Goal: Task Accomplishment & Management: Complete application form

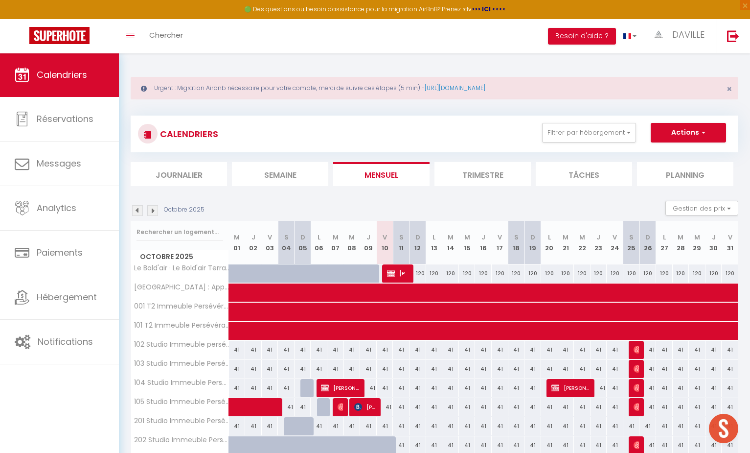
click at [140, 206] on img at bounding box center [137, 210] width 11 height 11
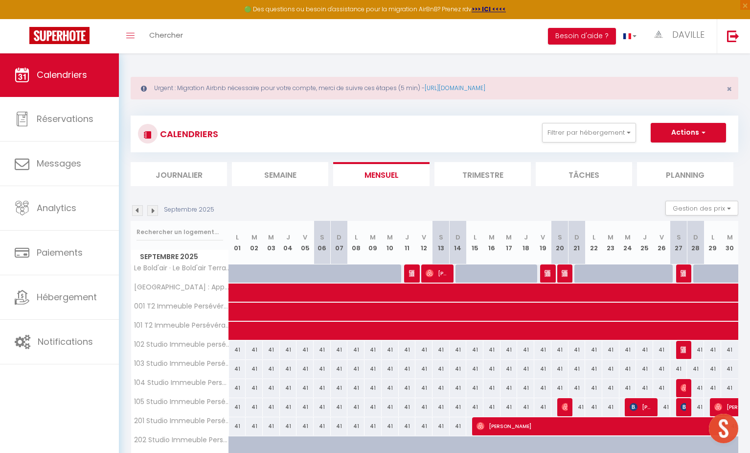
click at [140, 206] on img at bounding box center [137, 210] width 11 height 11
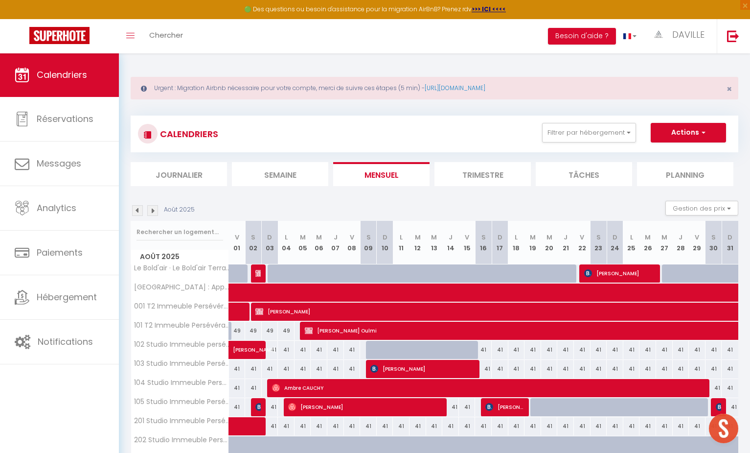
click at [139, 211] on img at bounding box center [137, 210] width 11 height 11
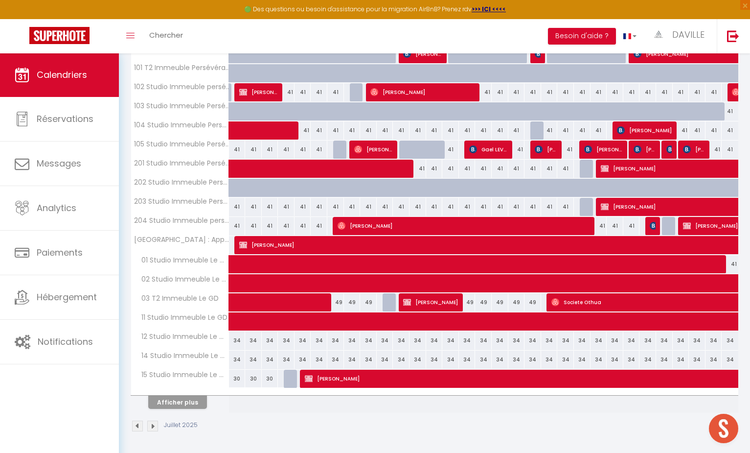
scroll to position [257, 0]
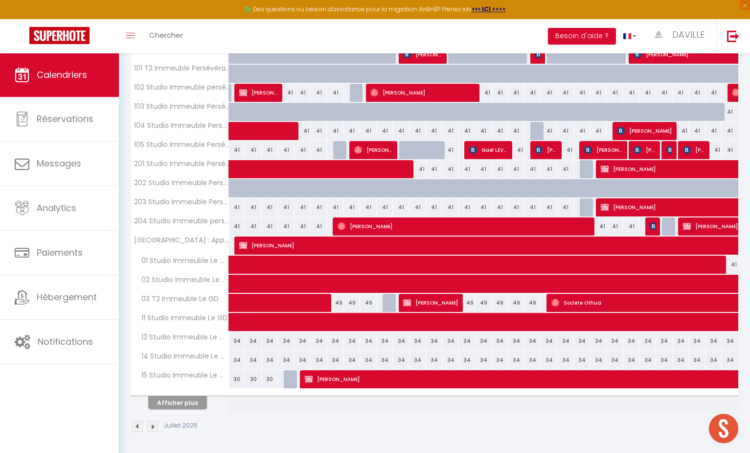
click at [184, 400] on button "Afficher plus" at bounding box center [177, 402] width 59 height 13
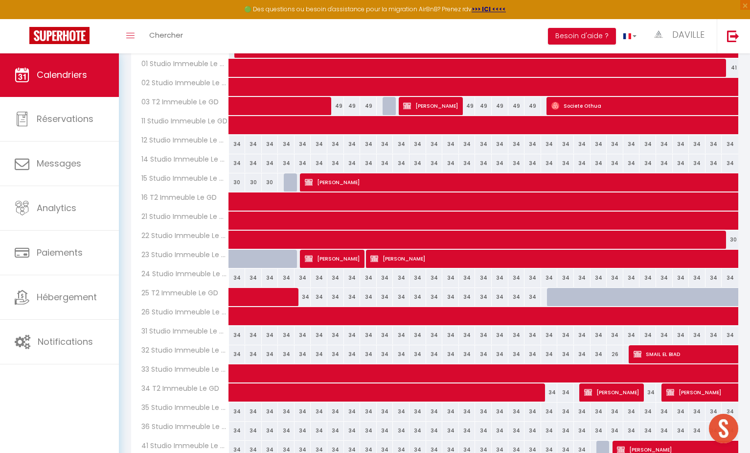
scroll to position [455, 0]
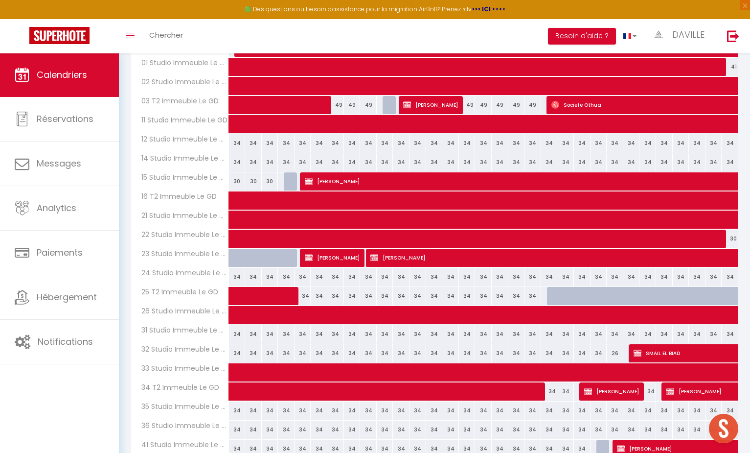
select select "OK"
select select "KO"
select select "0"
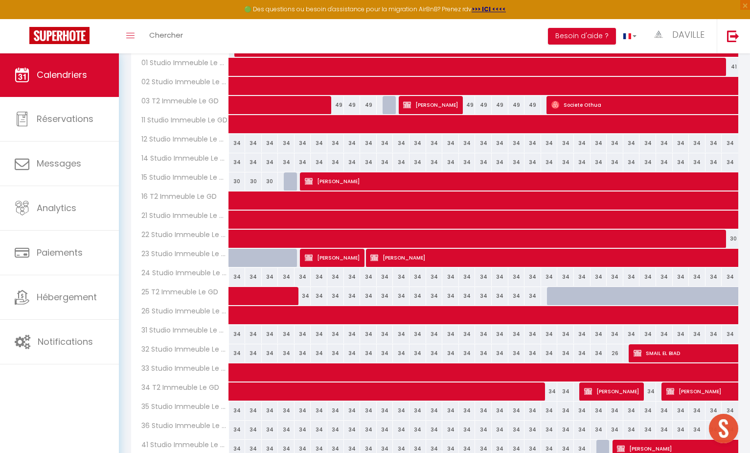
select select "0"
select select
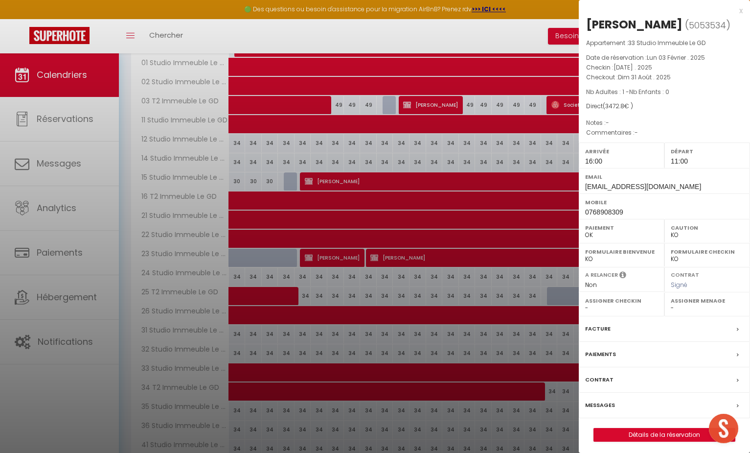
click at [637, 432] on link "Détails de la réservation" at bounding box center [664, 434] width 141 height 13
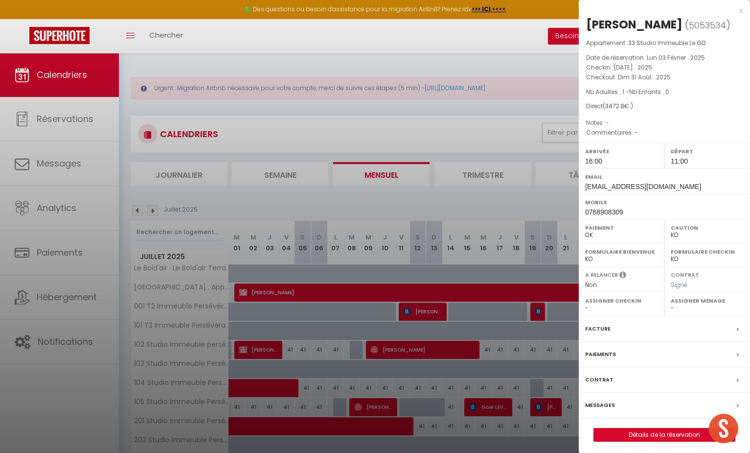
select select
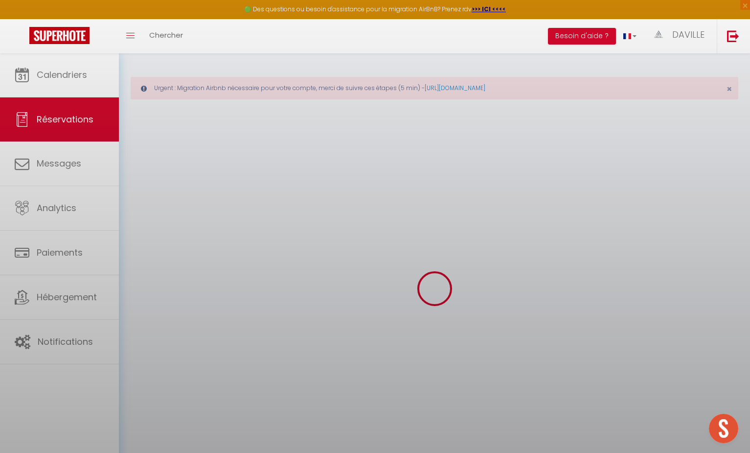
select select
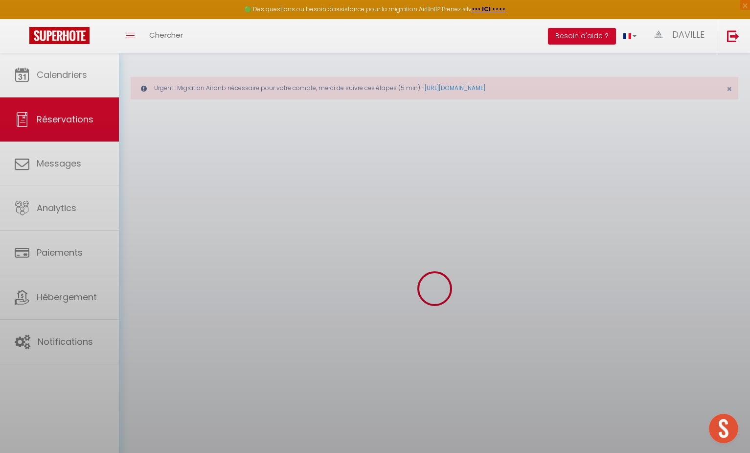
select select
checkbox input "false"
select select
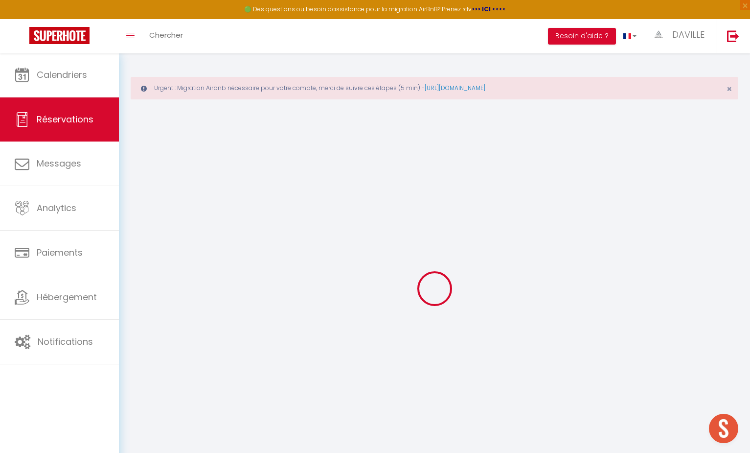
select select
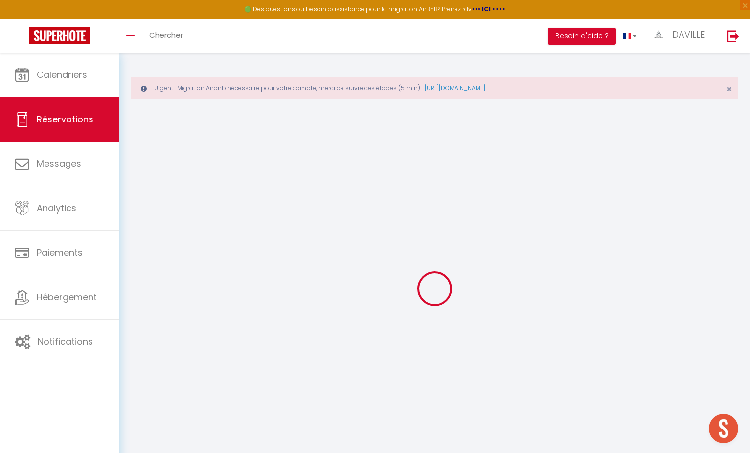
select select
checkbox input "false"
type input "MAILHE"
type input "[PERSON_NAME]"
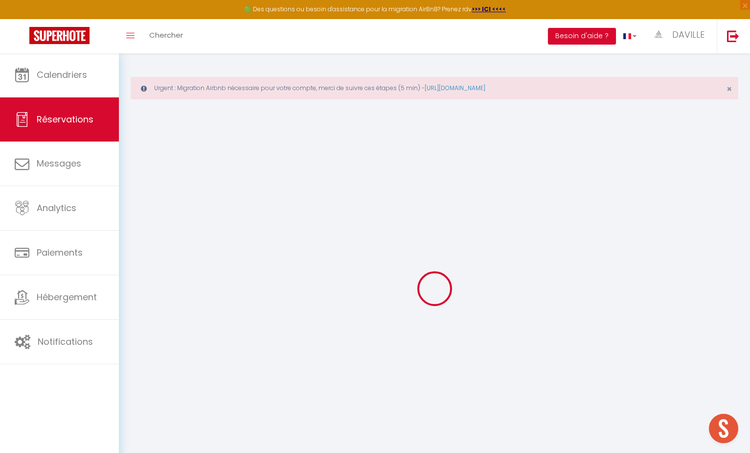
type input "[EMAIL_ADDRESS][DOMAIN_NAME]"
type input "0768908309"
select select "FR"
select select "26475"
select select "1"
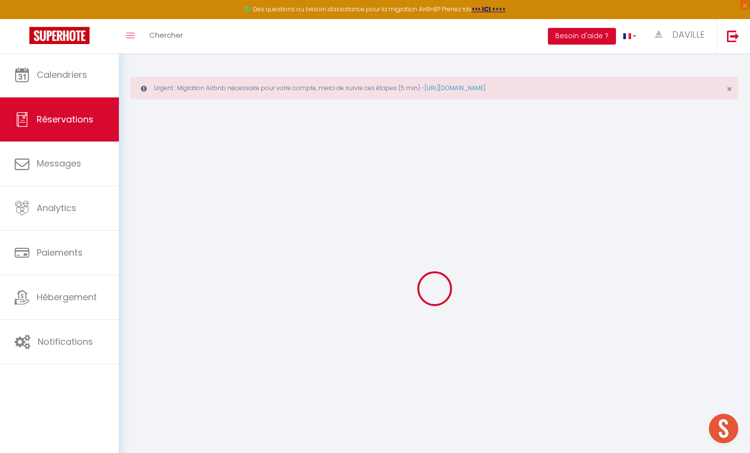
type input "[DATE]"
select select
type input "Dim 31 Août 2025"
select select
type input "1"
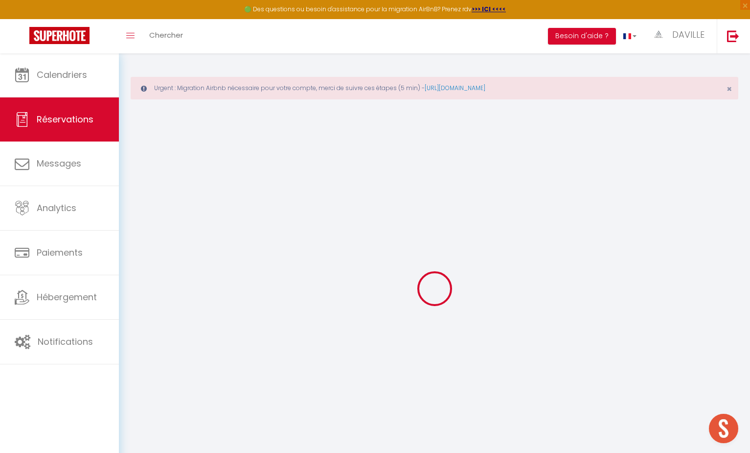
select select "12"
select select
type input "3427.8"
checkbox input "false"
type input "392.8"
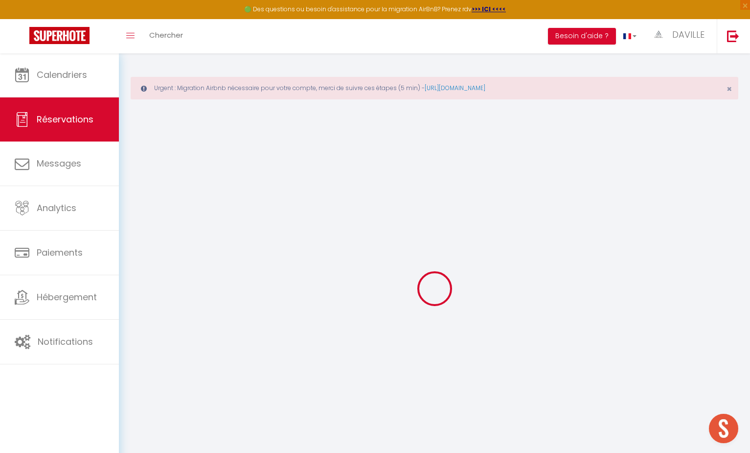
type input "0"
select select
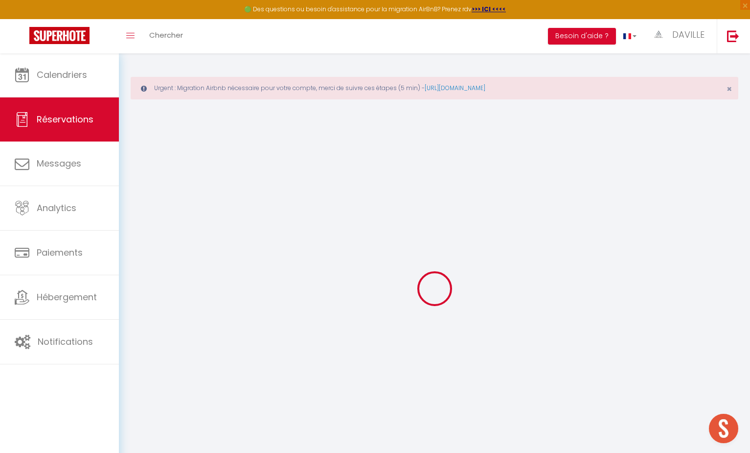
select select "14"
checkbox input "false"
select select
checkbox input "false"
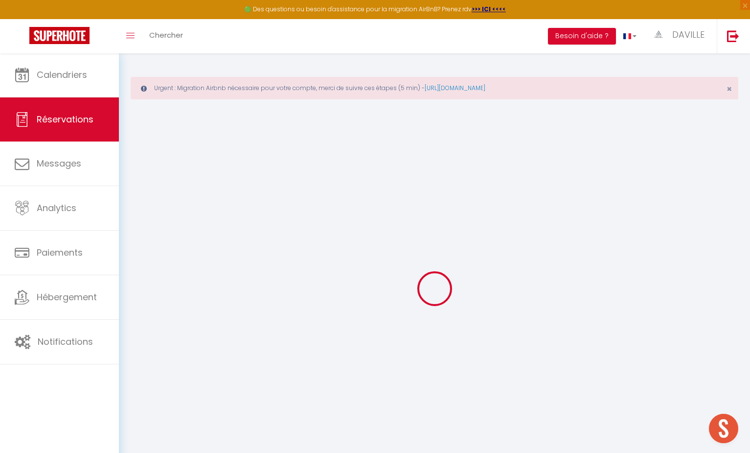
select select
checkbox input "false"
select select
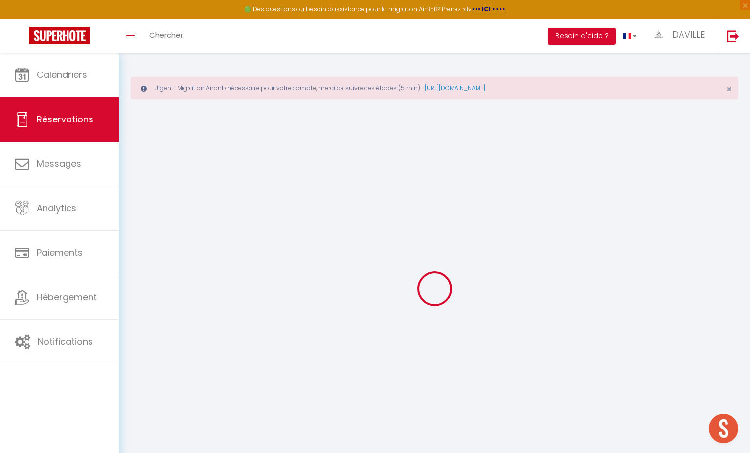
checkbox input "false"
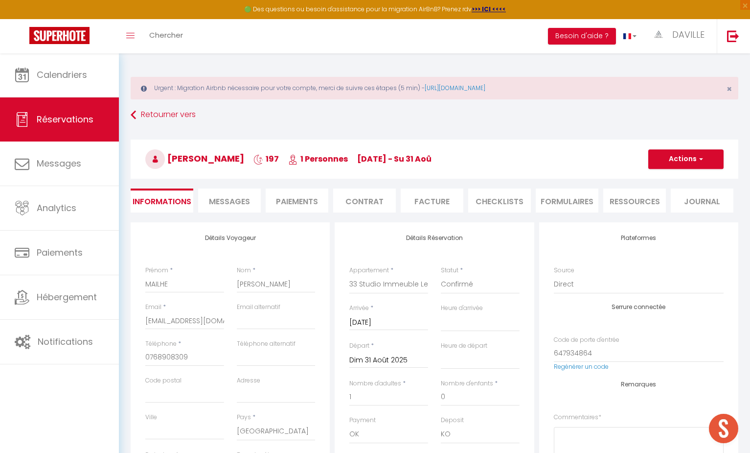
type input "45"
select select
checkbox input "false"
select select "16:00"
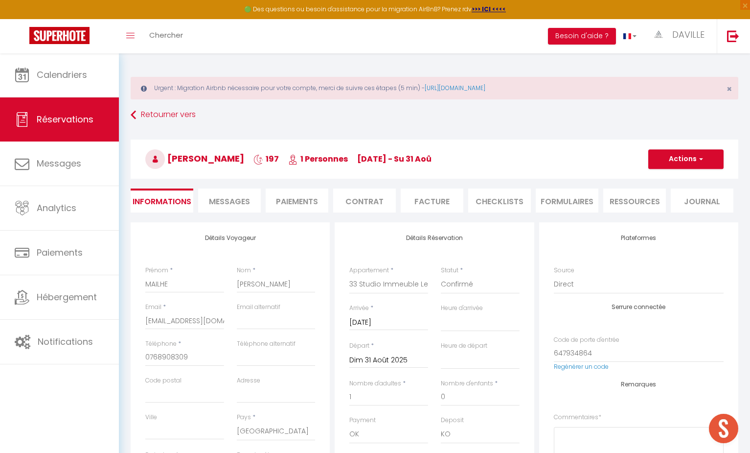
select select "11:00"
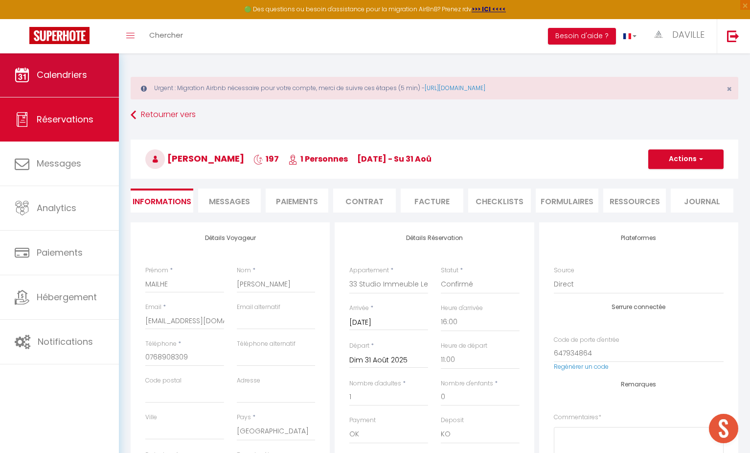
click at [48, 71] on span "Calendriers" at bounding box center [62, 75] width 50 height 12
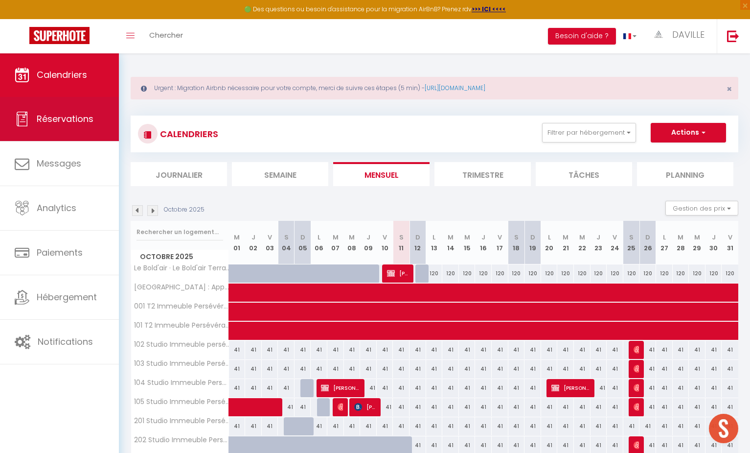
click at [70, 124] on span "Réservations" at bounding box center [65, 119] width 57 height 12
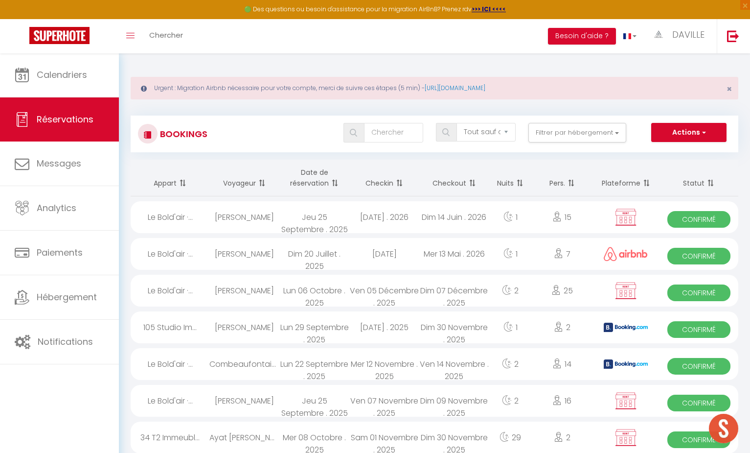
click at [684, 135] on button "Actions" at bounding box center [688, 133] width 75 height 20
click at [681, 154] on link "Nouvelle Réservation" at bounding box center [673, 153] width 105 height 13
select select
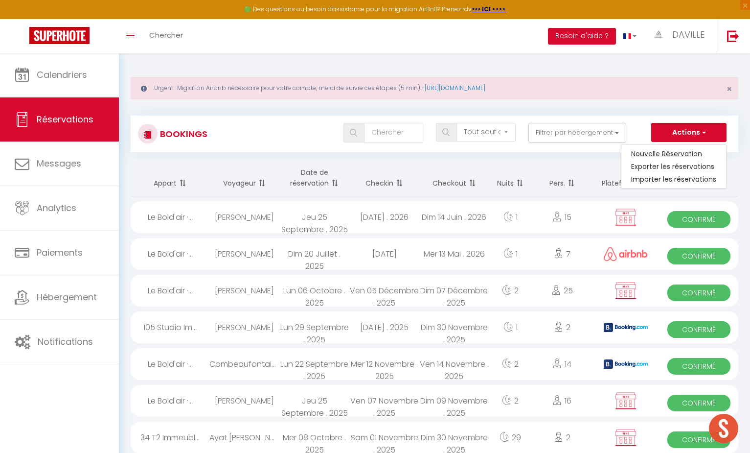
select select
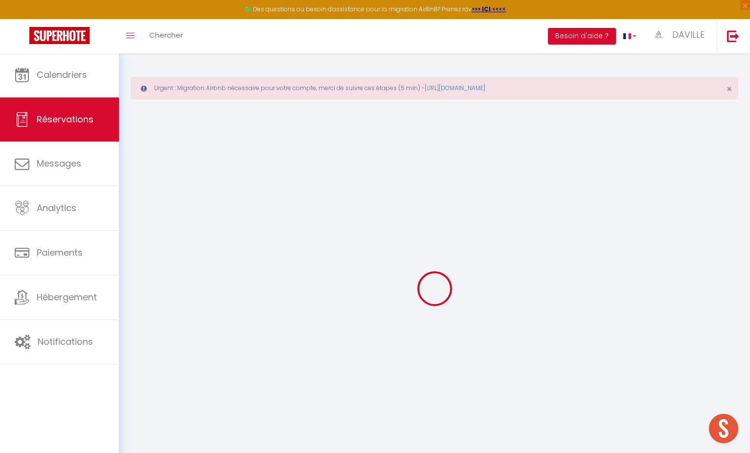
select select
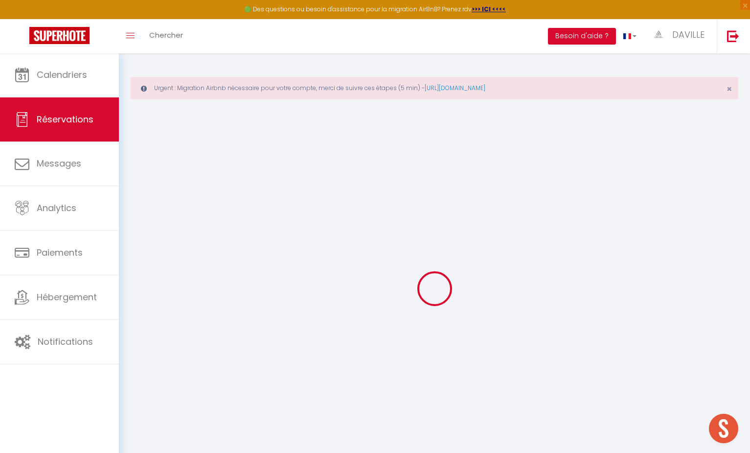
select select
checkbox input "false"
select select
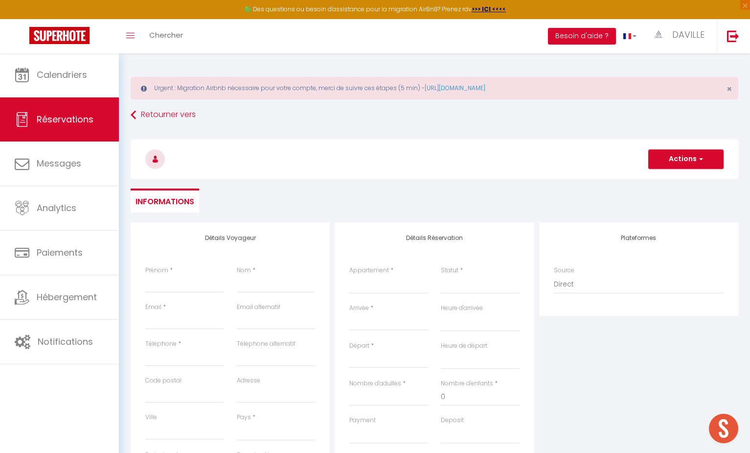
select select
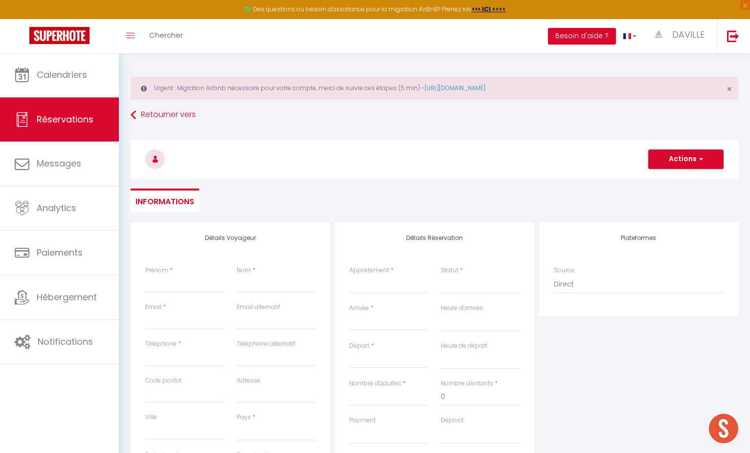
checkbox input "false"
select select
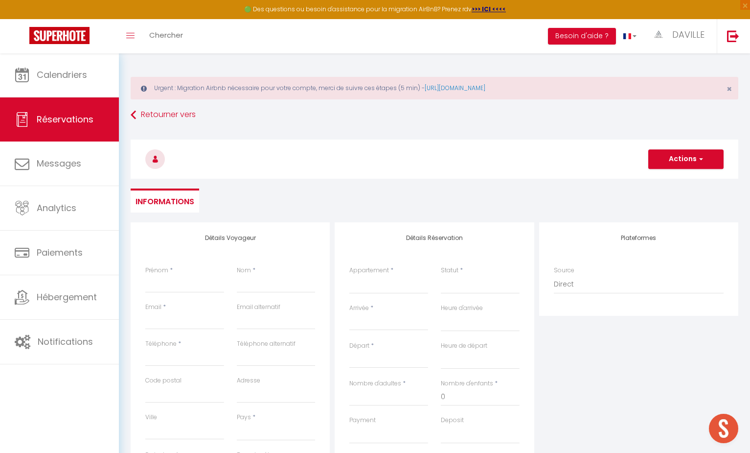
select select
checkbox input "false"
select select
paste input "[PERSON_NAME]"
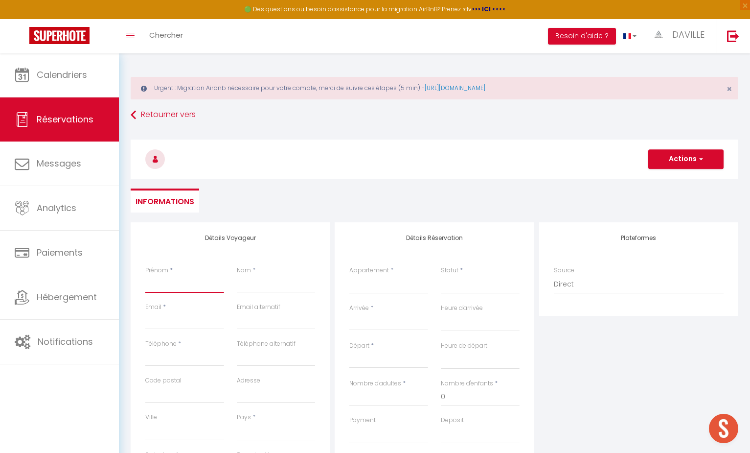
type input "[PERSON_NAME]"
select select
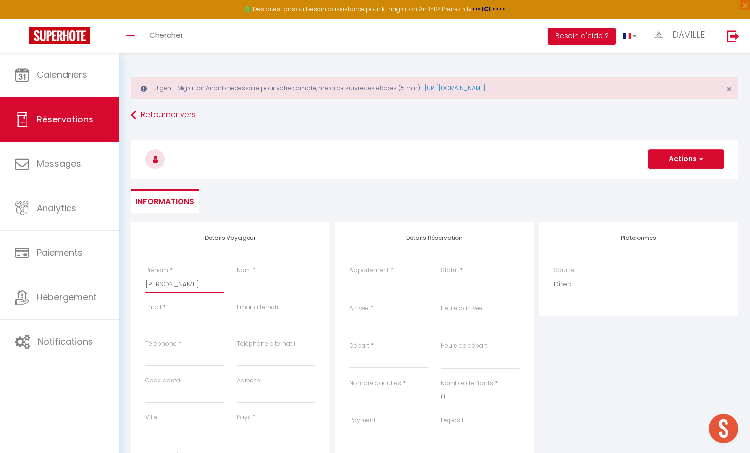
select select
checkbox input "false"
type input "[PERSON_NAME]"
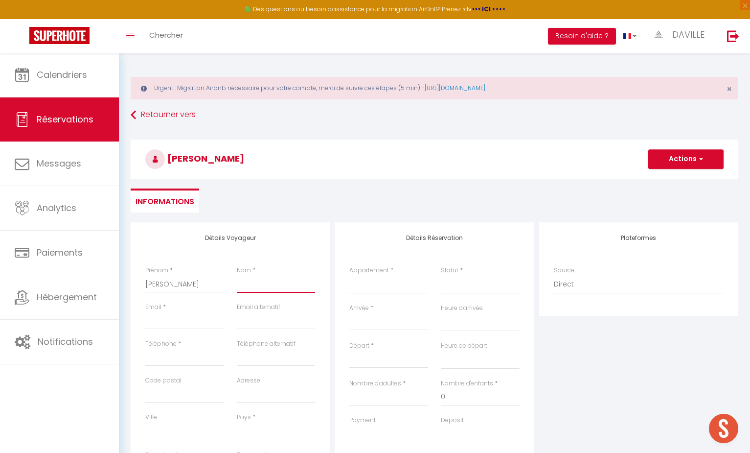
paste input "LE TAN"
type input "LE TAN"
select select
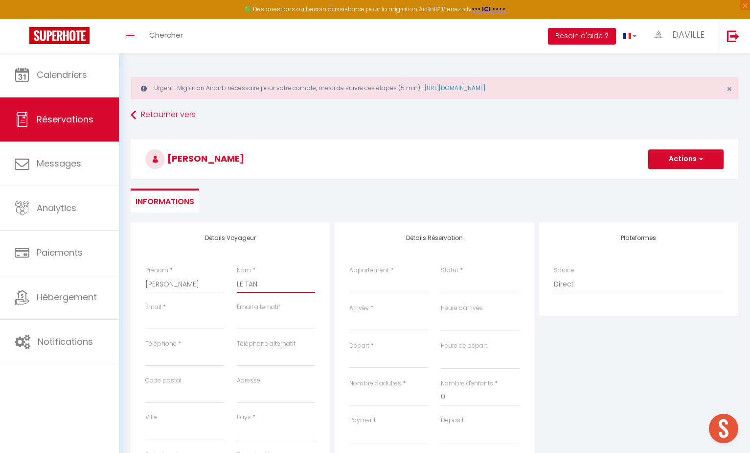
select select
checkbox input "false"
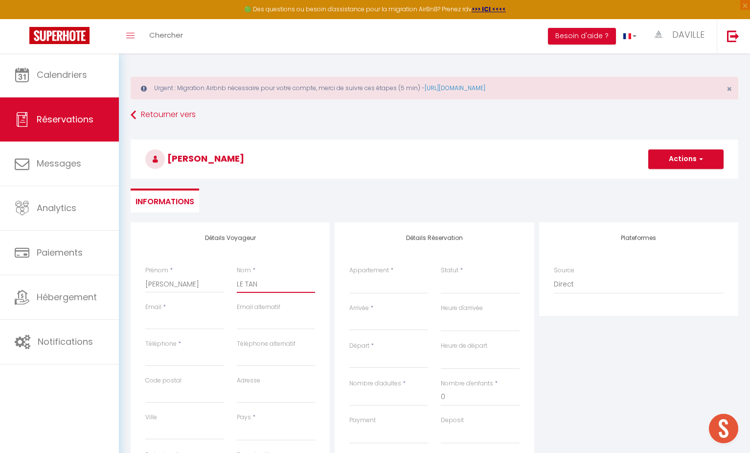
type input "LE TAN"
paste input "[EMAIL_ADDRESS][DOMAIN_NAME]"
type input "[EMAIL_ADDRESS][DOMAIN_NAME]"
select select
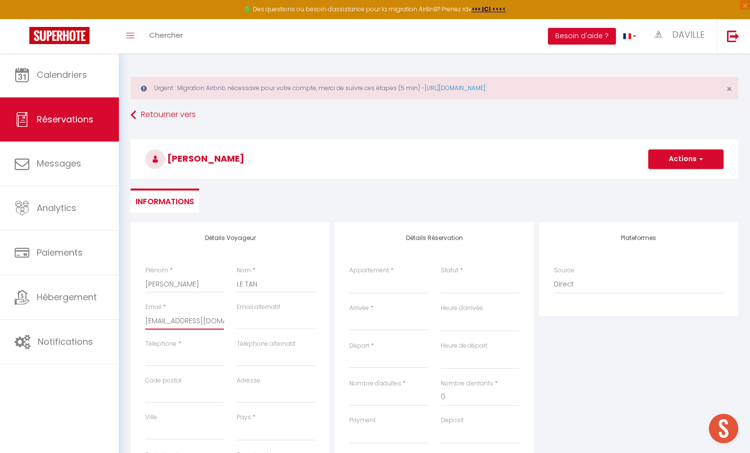
select select
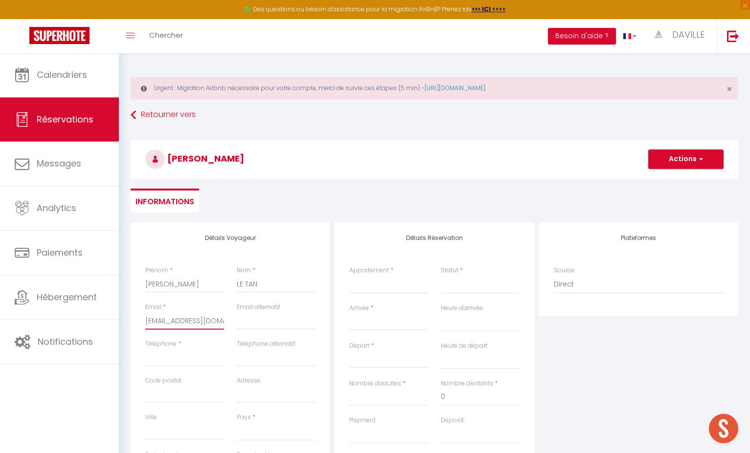
checkbox input "false"
type input "[EMAIL_ADDRESS][DOMAIN_NAME]"
paste input "[PHONE_NUMBER]"
type input "[PHONE_NUMBER]"
select select
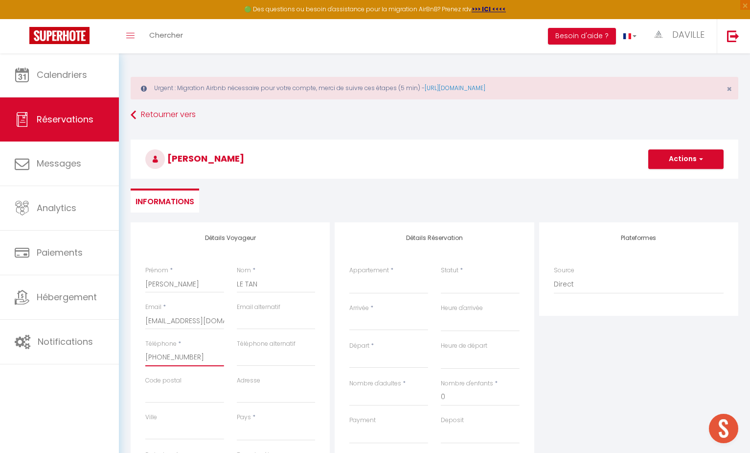
select select
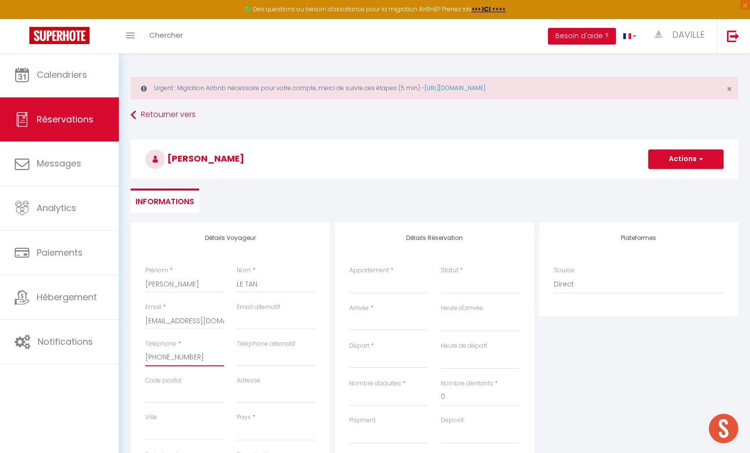
select select
checkbox input "false"
click at [155, 357] on input "[PHONE_NUMBER]" at bounding box center [184, 357] width 79 height 18
type input "[PHONE_NUMBER]"
select select
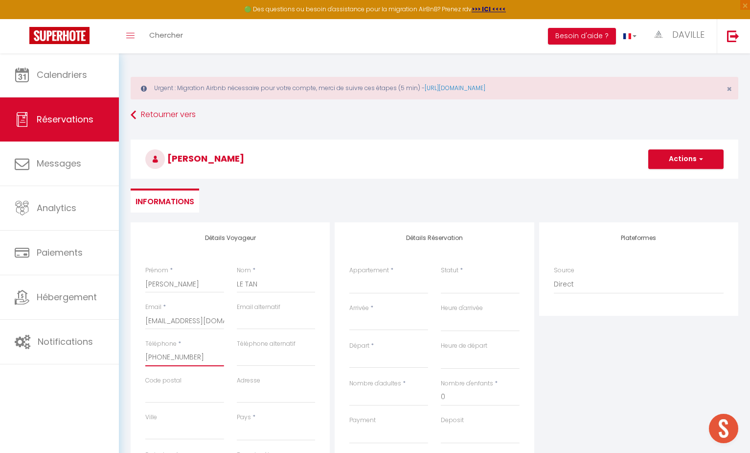
select select
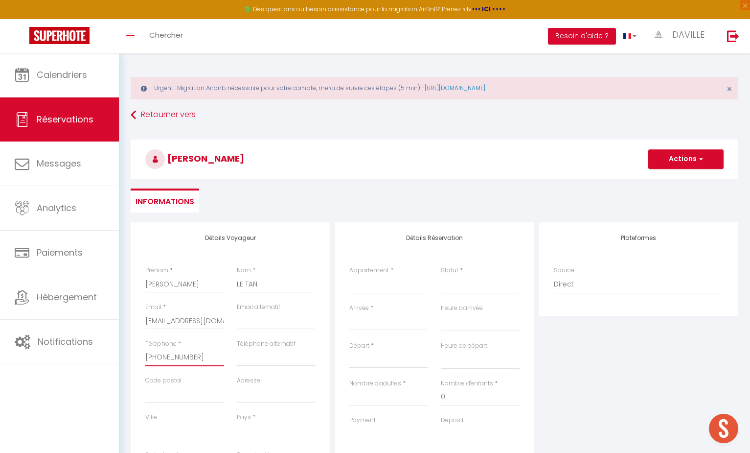
select select
checkbox input "false"
type input "[PHONE_NUMBER]"
select select
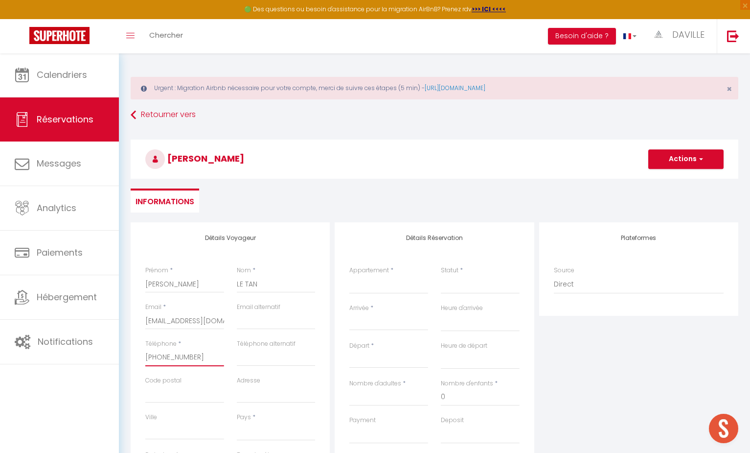
select select
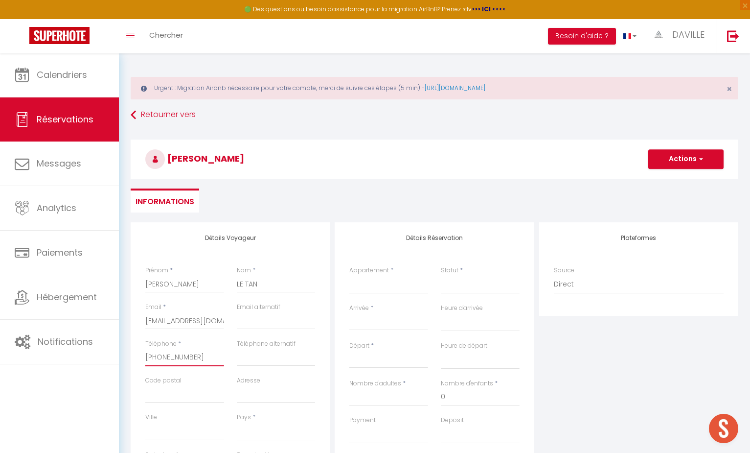
checkbox input "false"
type input "673511087"
select select
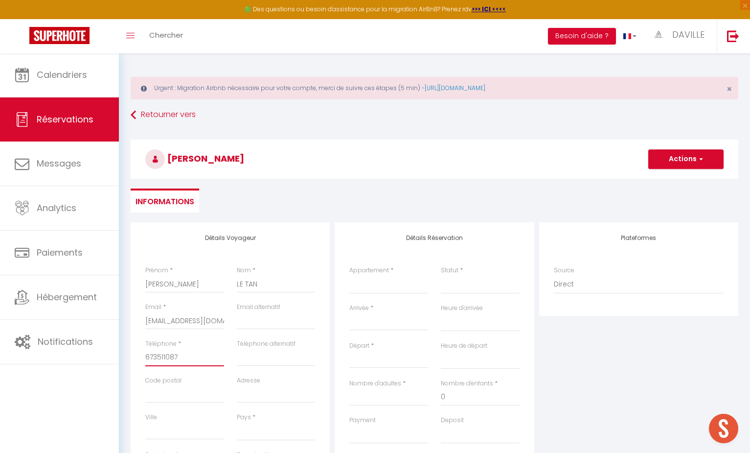
select select
checkbox input "false"
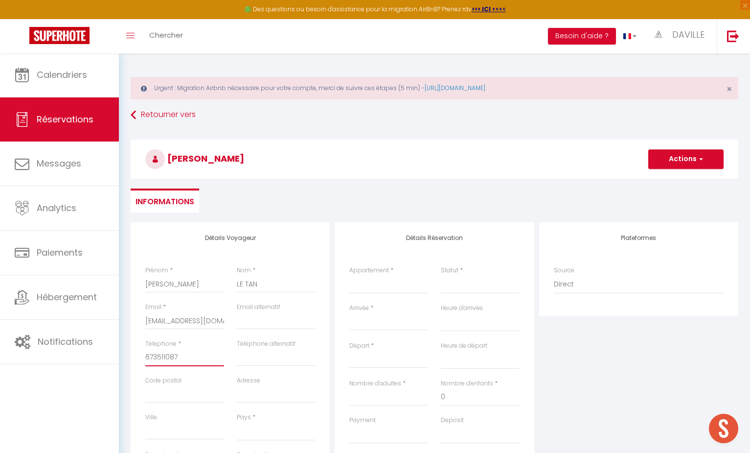
type input "0673511087"
select select
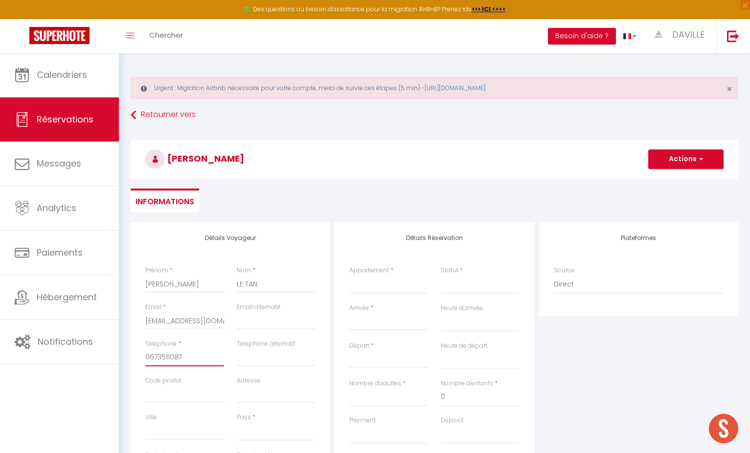
select select
checkbox input "false"
type input "0673511087"
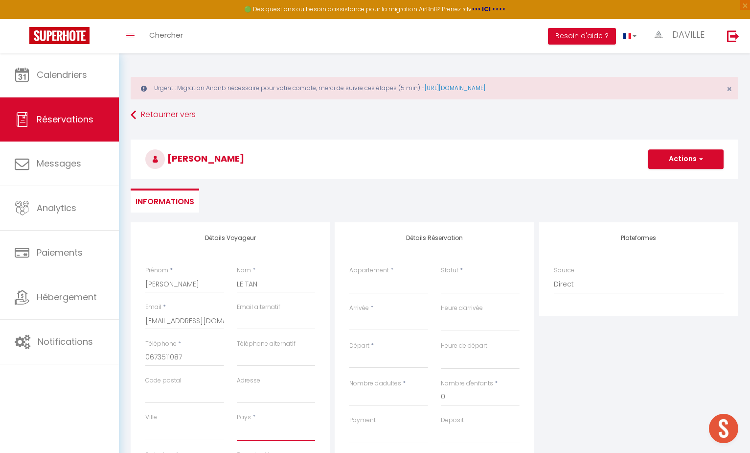
select select "FR"
select select
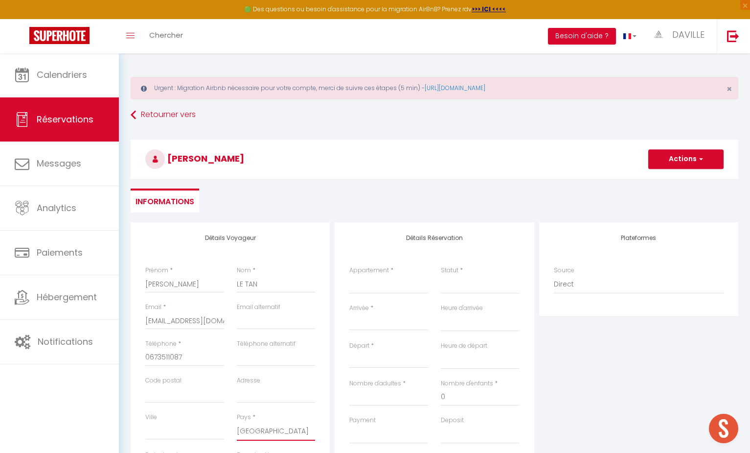
select select
checkbox input "false"
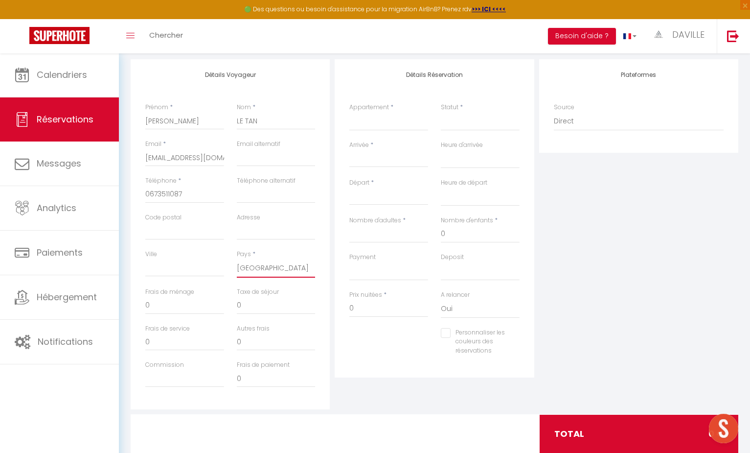
scroll to position [170, 0]
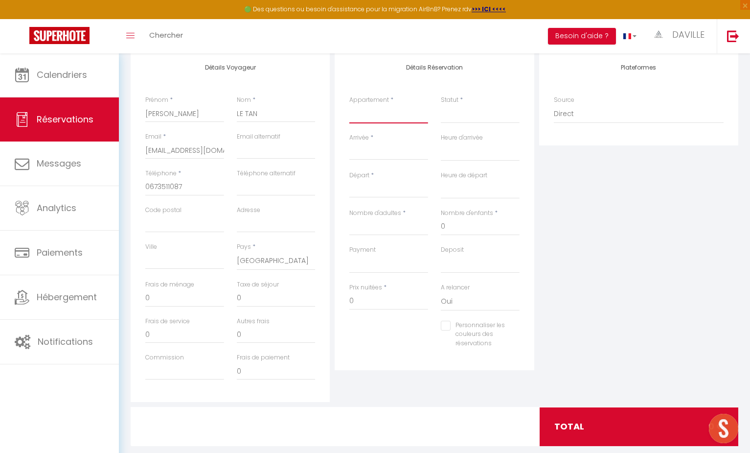
select select "47120"
select select
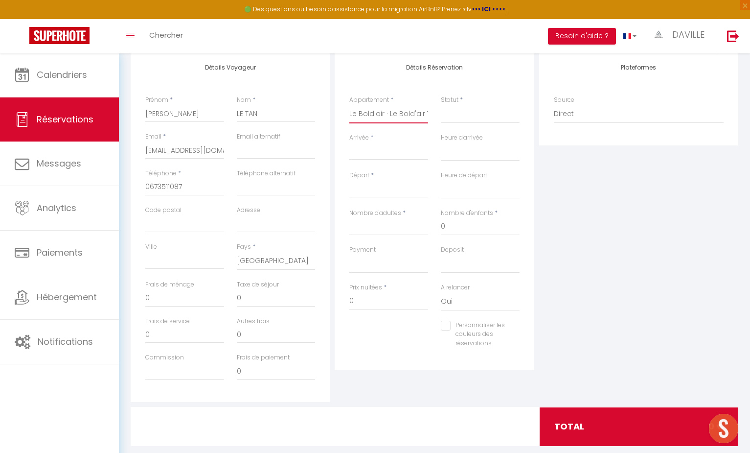
select select
checkbox input "false"
select select
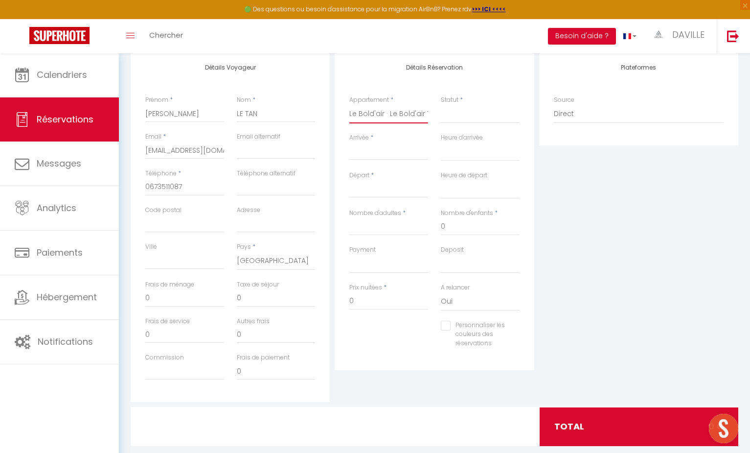
select select
checkbox input "false"
select select "1"
select select
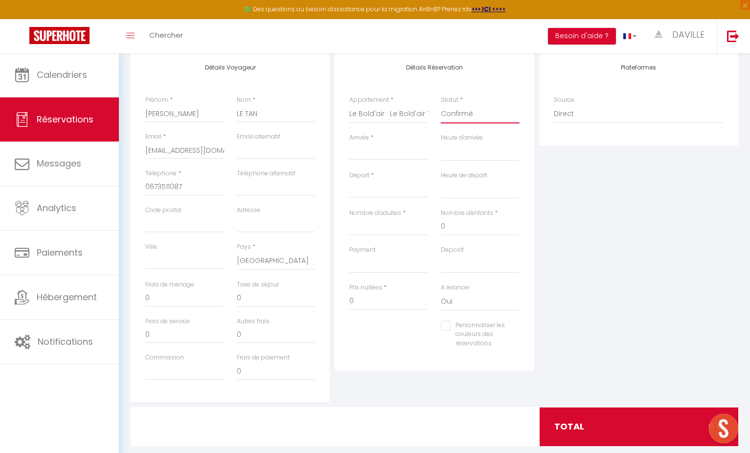
select select
checkbox input "false"
click at [371, 154] on input "Arrivée" at bounding box center [388, 152] width 79 height 13
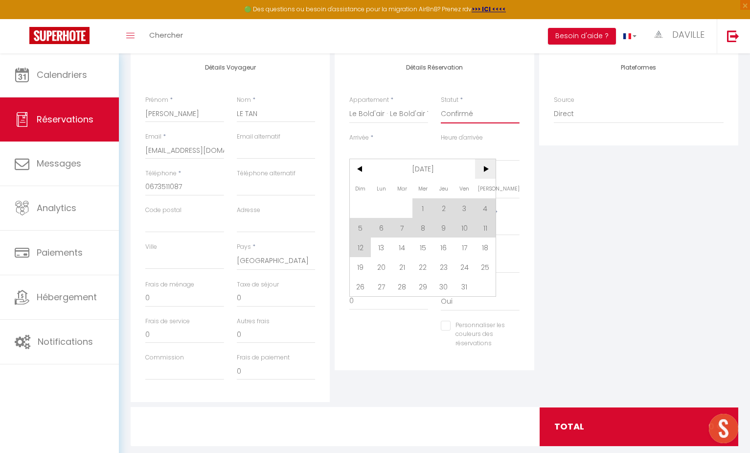
click at [488, 169] on span ">" at bounding box center [485, 169] width 21 height 20
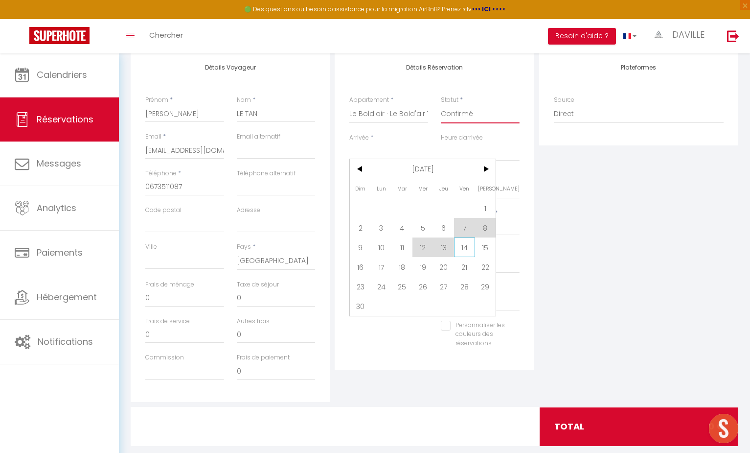
click at [466, 245] on span "14" at bounding box center [464, 247] width 21 height 20
type input "Ven 14 Novembre 2025"
select select
type input "[DATE]"
select select
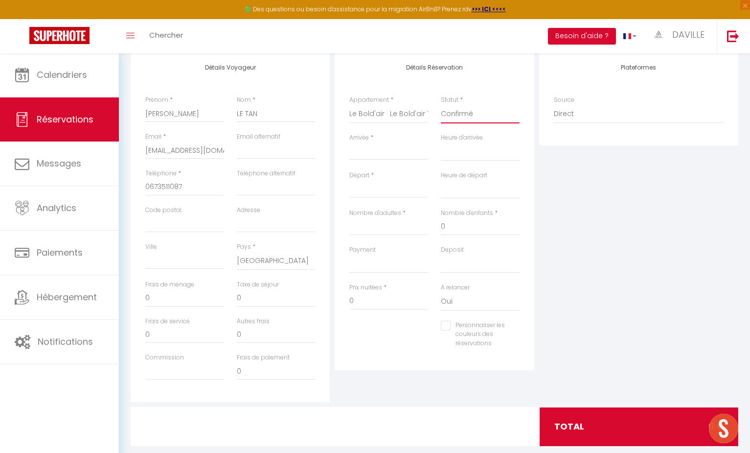
select select
click at [402, 189] on input "[DATE]" at bounding box center [388, 189] width 79 height 13
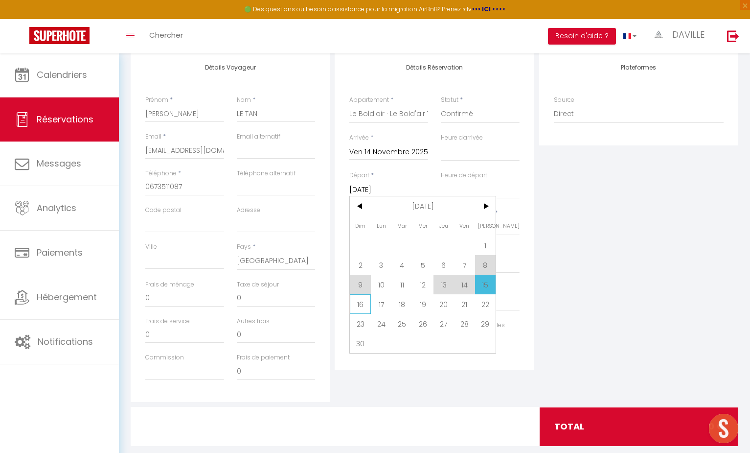
click at [362, 301] on span "16" at bounding box center [360, 304] width 21 height 20
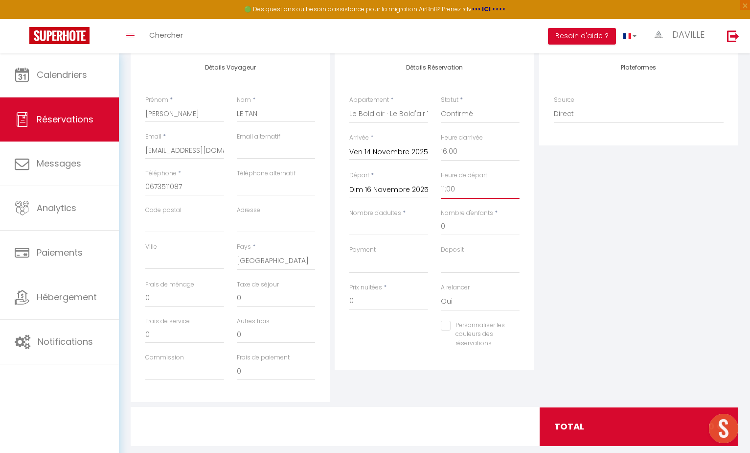
click at [391, 222] on input "Nombre d'adultes" at bounding box center [388, 227] width 79 height 18
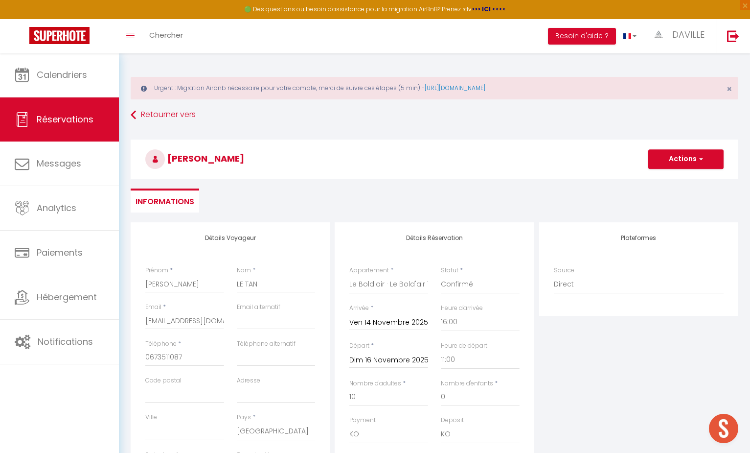
scroll to position [0, 0]
click at [673, 156] on button "Actions" at bounding box center [685, 159] width 75 height 20
click at [659, 181] on link "Enregistrer" at bounding box center [676, 180] width 77 height 13
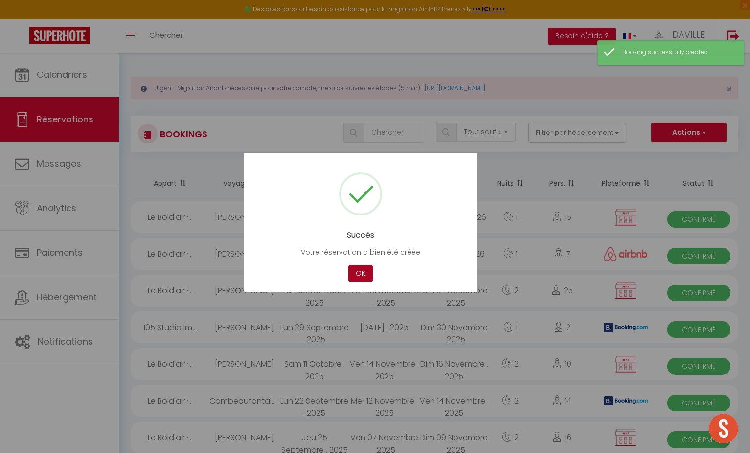
click at [365, 274] on button "OK" at bounding box center [360, 273] width 24 height 17
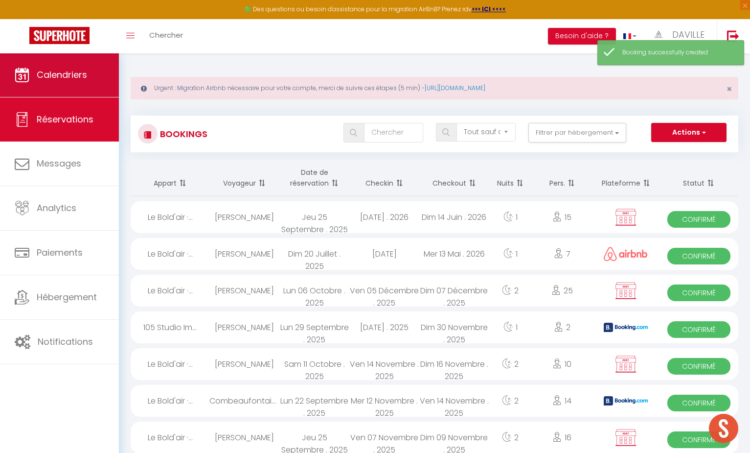
click at [87, 77] on span "Calendriers" at bounding box center [62, 75] width 50 height 12
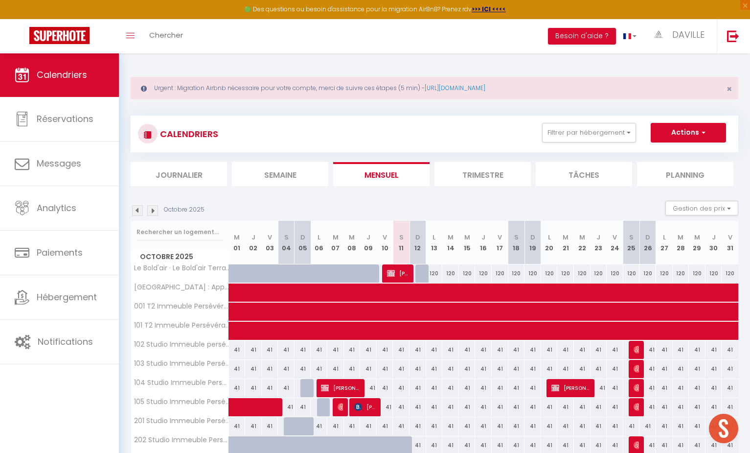
click at [153, 209] on img at bounding box center [152, 210] width 11 height 11
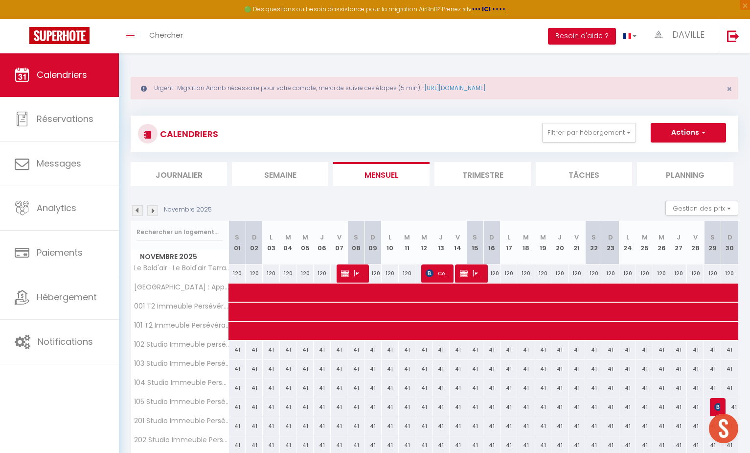
click at [477, 273] on span "[PERSON_NAME]" at bounding box center [471, 273] width 23 height 19
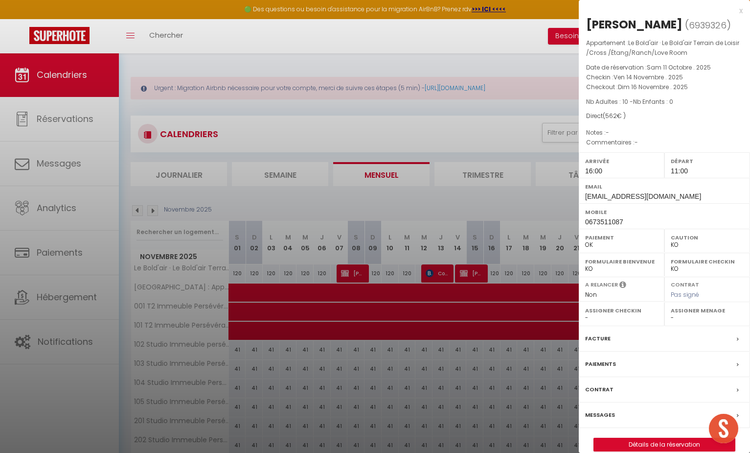
click at [612, 438] on link "Détails de la réservation" at bounding box center [664, 444] width 141 height 13
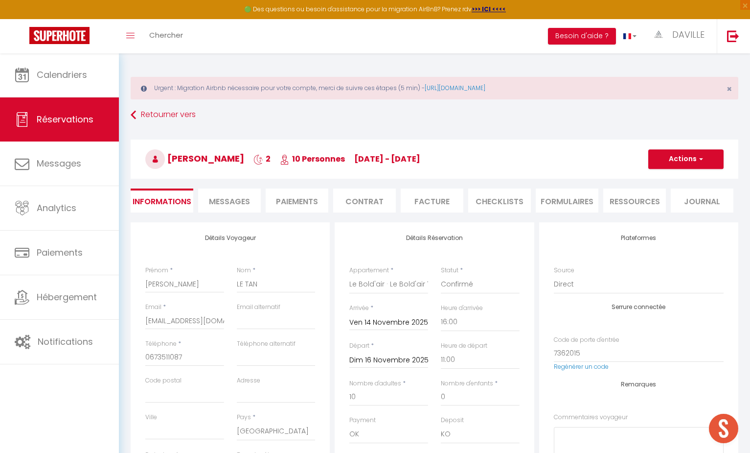
click at [667, 164] on button "Actions" at bounding box center [685, 159] width 75 height 20
click at [535, 161] on h3 "[PERSON_NAME] LE TAN 2 10 Personnes [DATE] - [DATE]" at bounding box center [435, 158] width 608 height 39
click at [313, 197] on li "Paiements" at bounding box center [297, 200] width 63 height 24
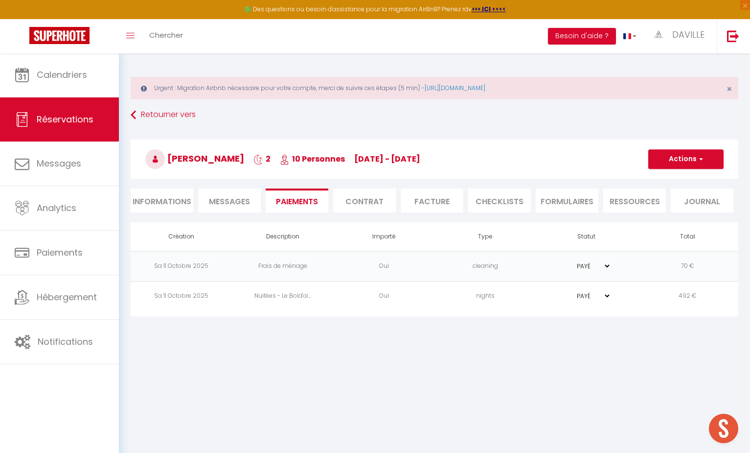
click at [481, 270] on td "cleaning" at bounding box center [485, 266] width 101 height 30
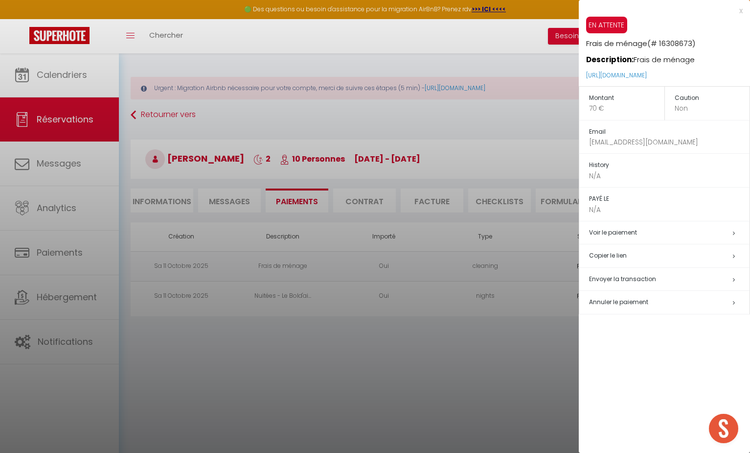
click at [633, 298] on span "Annuler le paiement" at bounding box center [618, 302] width 59 height 8
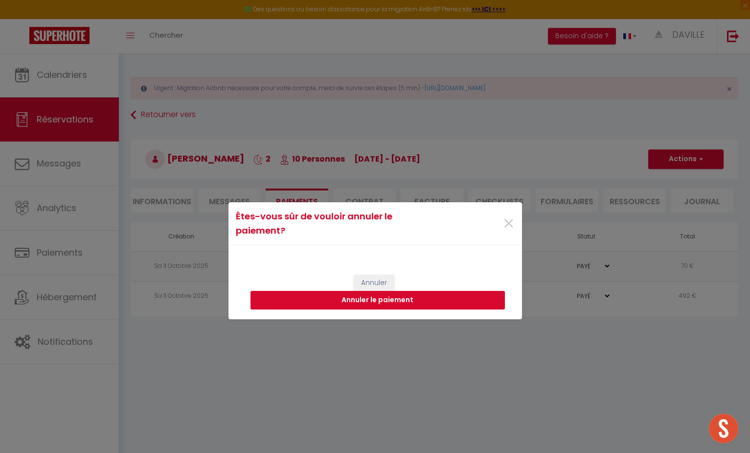
click at [429, 300] on button "Annuler le paiement" at bounding box center [378, 300] width 254 height 19
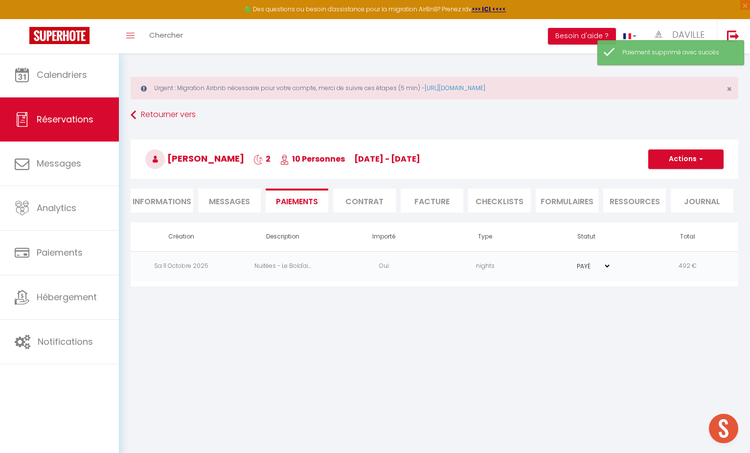
click at [449, 270] on td "nights" at bounding box center [485, 266] width 101 height 30
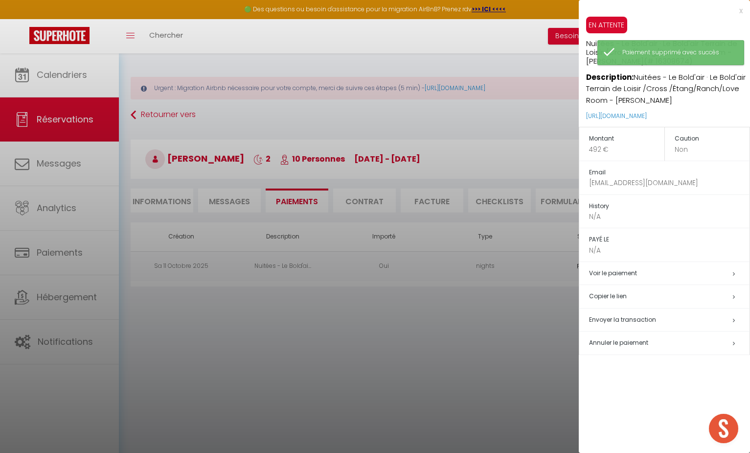
click at [616, 338] on span "Annuler le paiement" at bounding box center [618, 342] width 59 height 8
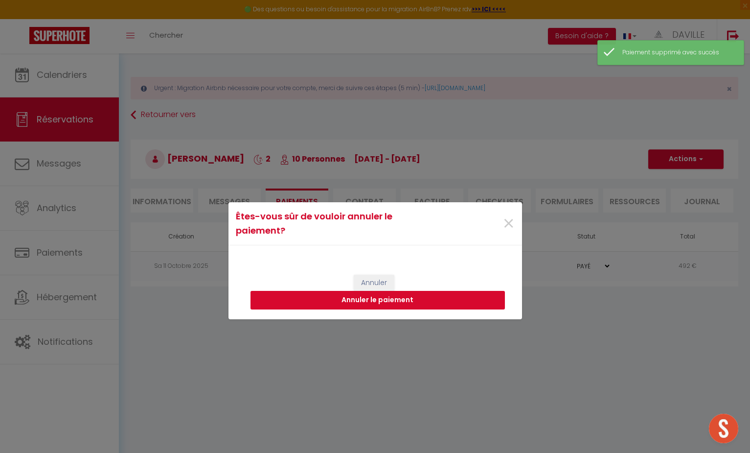
click at [484, 299] on button "Annuler le paiement" at bounding box center [378, 300] width 254 height 19
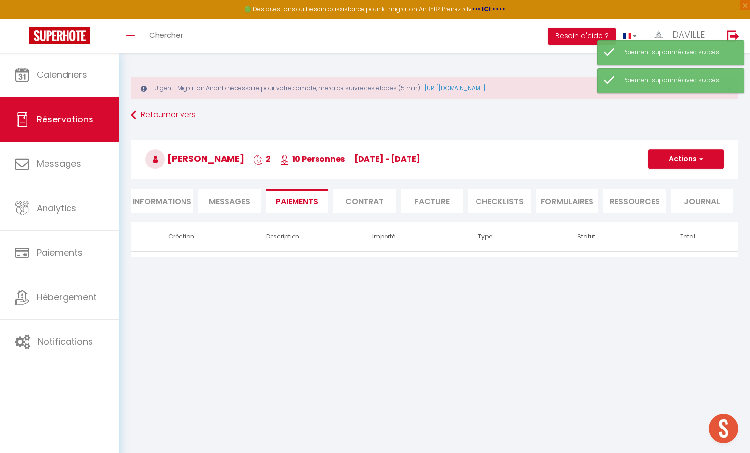
click at [695, 152] on button "Actions" at bounding box center [685, 159] width 75 height 20
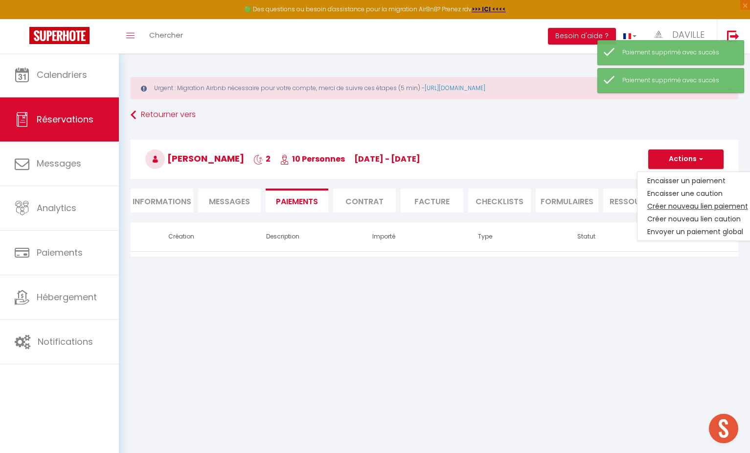
click at [688, 206] on link "Créer nouveau lien paiement" at bounding box center [698, 206] width 120 height 13
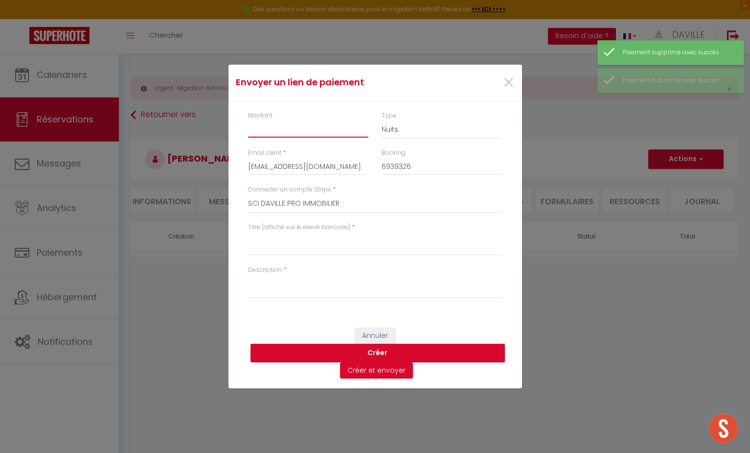
click at [303, 126] on input "Montant" at bounding box center [308, 129] width 121 height 18
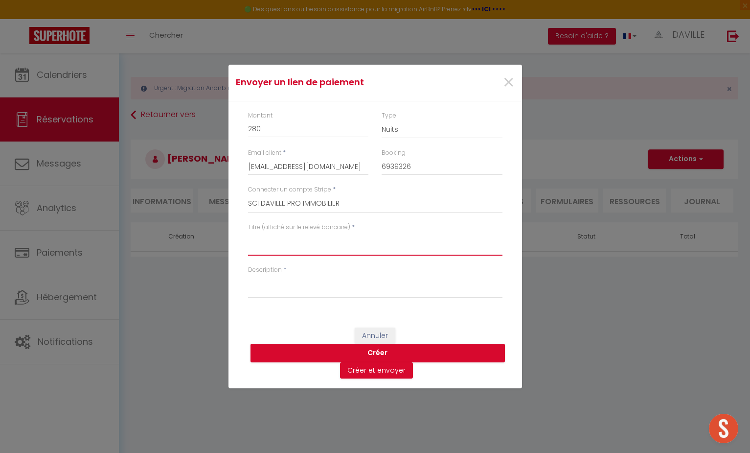
click at [271, 241] on textarea "Titre (affiché sur le relevé bancaire)" at bounding box center [375, 243] width 254 height 23
drag, startPoint x: 271, startPoint y: 241, endPoint x: 254, endPoint y: 238, distance: 17.0
click at [254, 238] on textarea "acompte le bol d'air" at bounding box center [375, 243] width 254 height 23
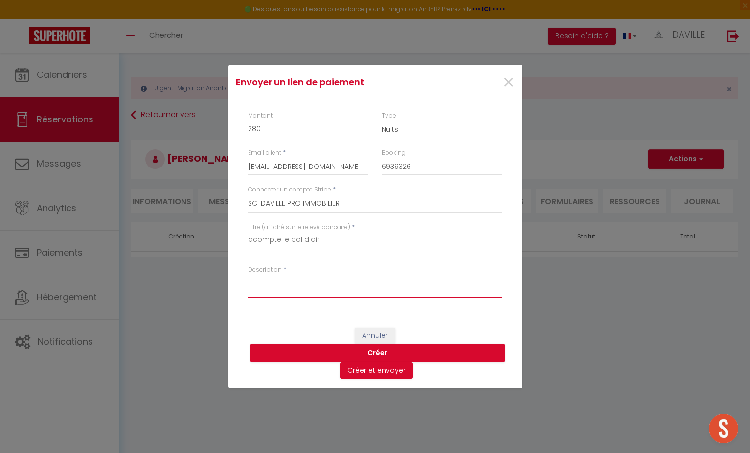
click at [265, 281] on textarea "Description" at bounding box center [375, 286] width 254 height 23
paste textarea "acompte le bol d'air"
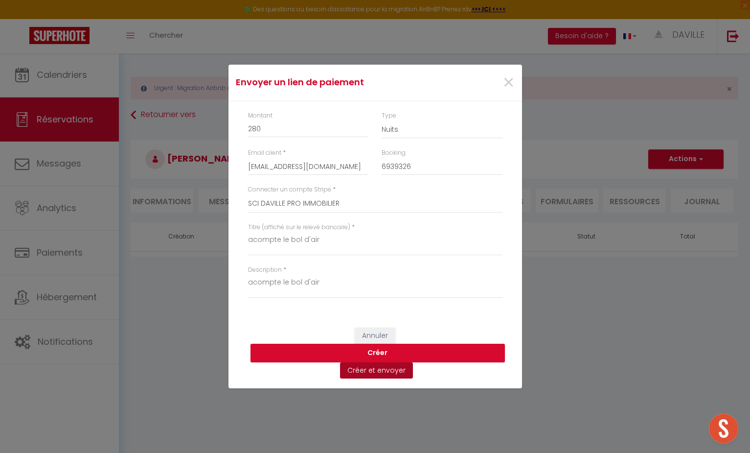
click at [358, 375] on button "Créer et envoyer" at bounding box center [376, 370] width 73 height 17
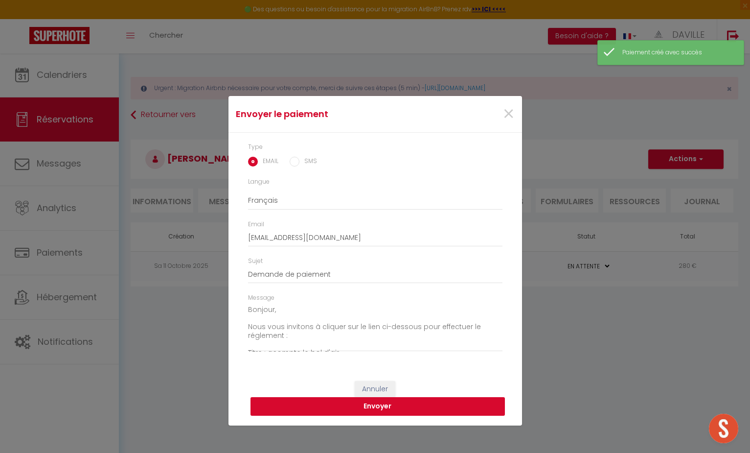
click at [333, 404] on button "Envoyer" at bounding box center [378, 406] width 254 height 19
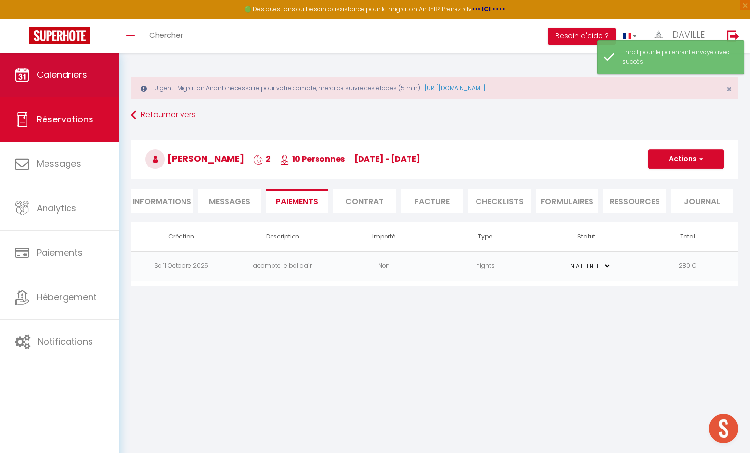
click at [74, 72] on span "Calendriers" at bounding box center [62, 75] width 50 height 12
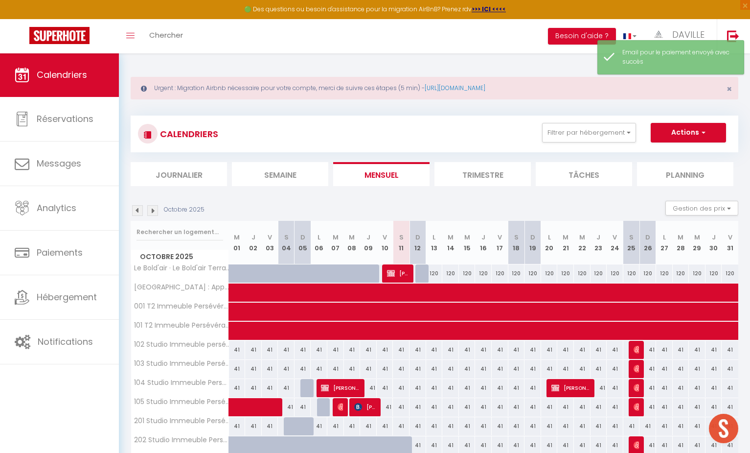
click at [154, 209] on img at bounding box center [152, 210] width 11 height 11
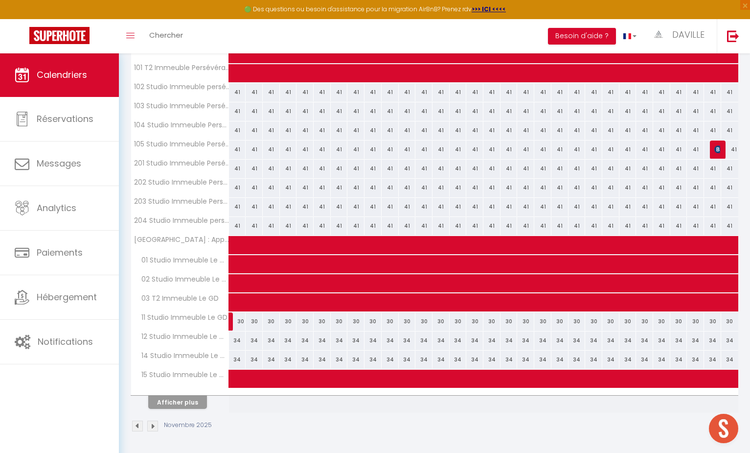
scroll to position [257, 0]
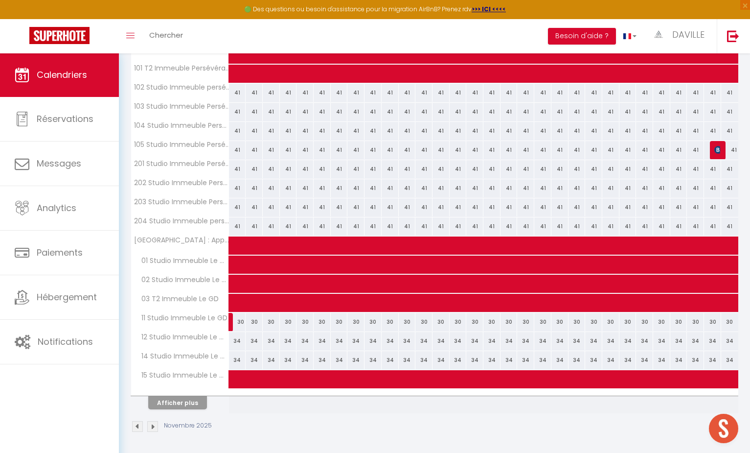
click at [163, 400] on button "Afficher plus" at bounding box center [177, 402] width 59 height 13
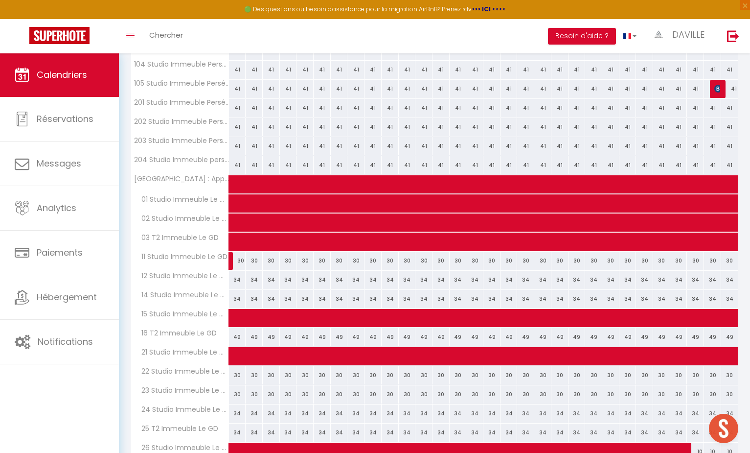
scroll to position [318, 0]
click at [230, 256] on link at bounding box center [231, 261] width 5 height 19
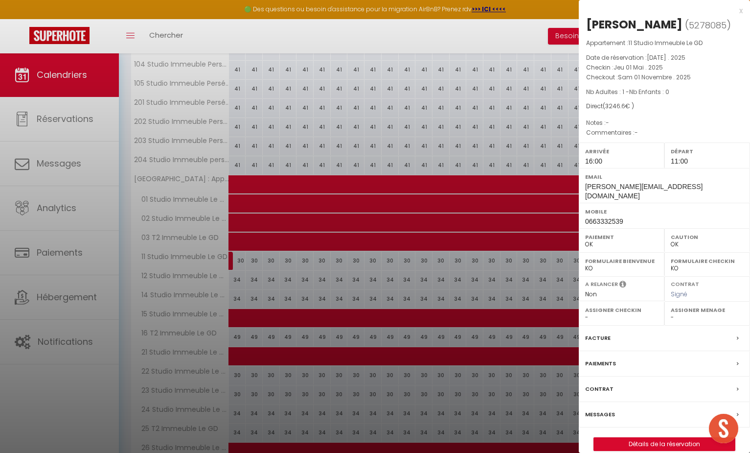
click at [644, 437] on link "Détails de la réservation" at bounding box center [664, 443] width 141 height 13
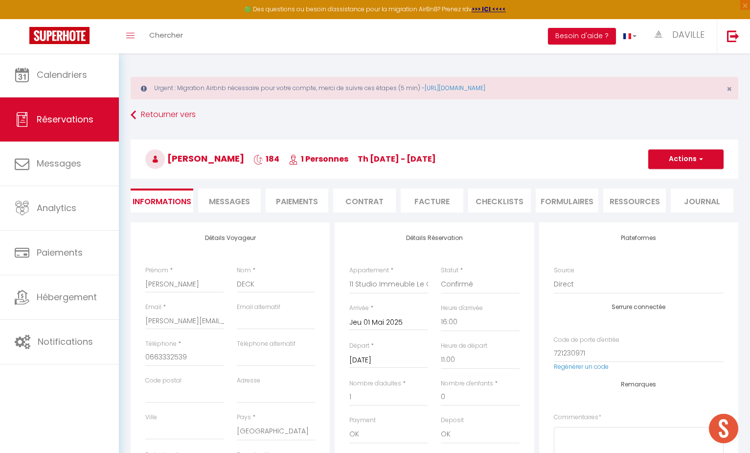
click at [375, 357] on input "[DATE]" at bounding box center [388, 360] width 79 height 13
click at [485, 374] on span ">" at bounding box center [485, 377] width 21 height 20
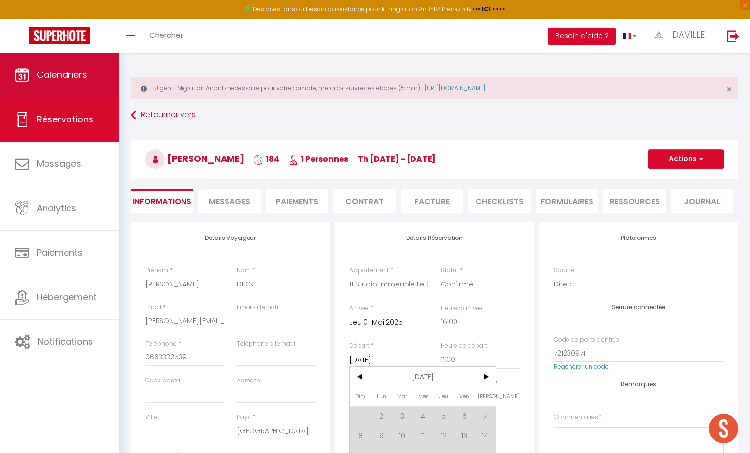
click at [71, 68] on link "Calendriers" at bounding box center [59, 75] width 119 height 44
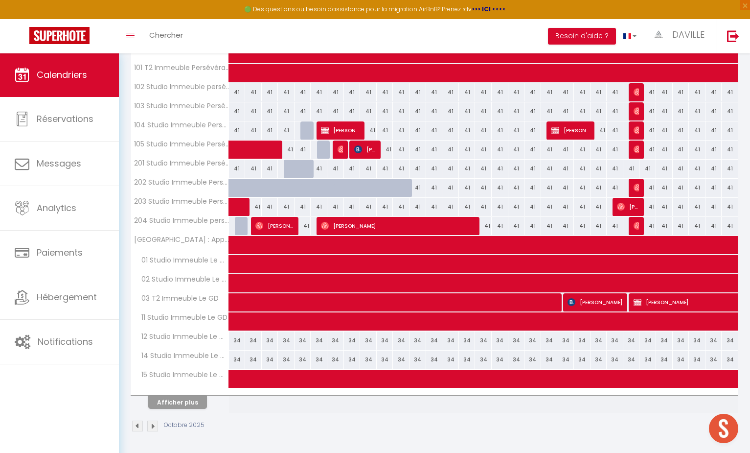
scroll to position [257, 0]
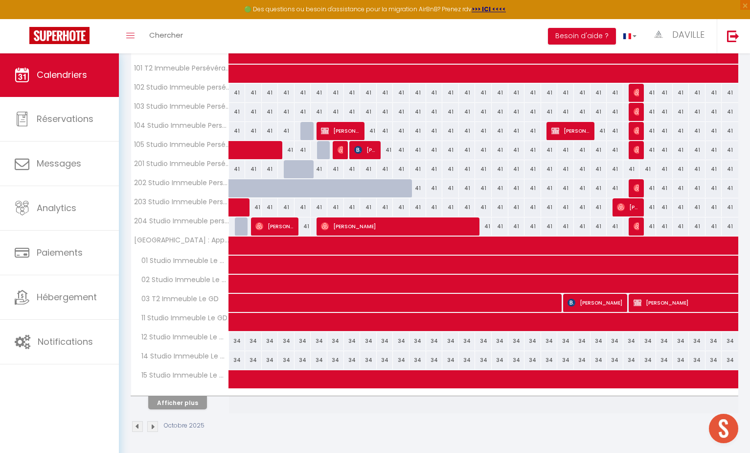
click at [181, 402] on button "Afficher plus" at bounding box center [177, 402] width 59 height 13
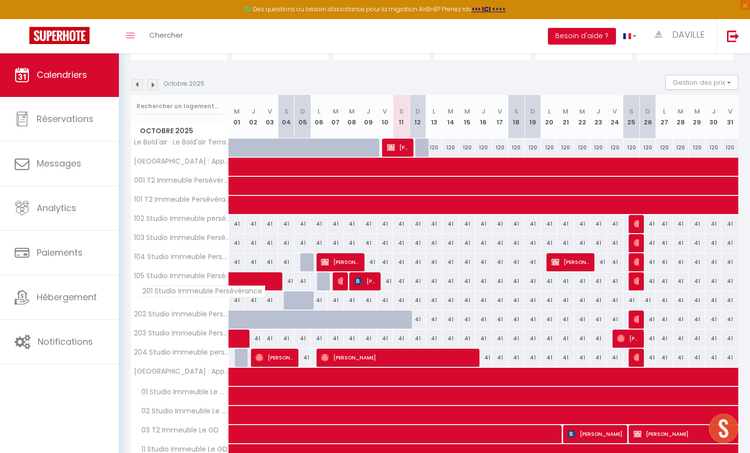
scroll to position [124, 0]
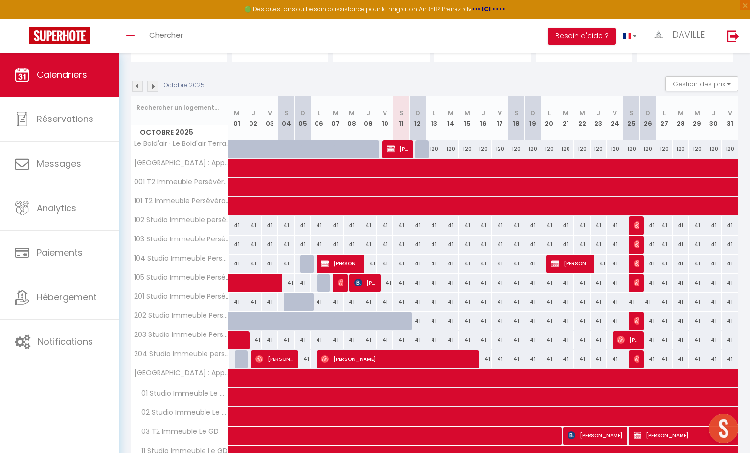
click at [153, 89] on img at bounding box center [152, 86] width 11 height 11
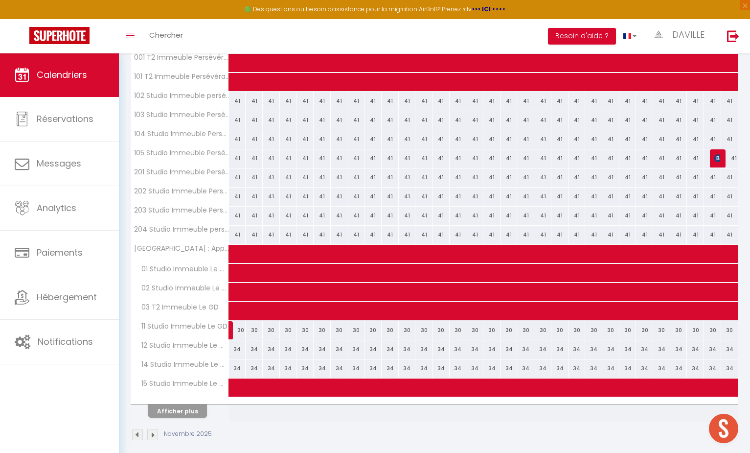
scroll to position [250, 0]
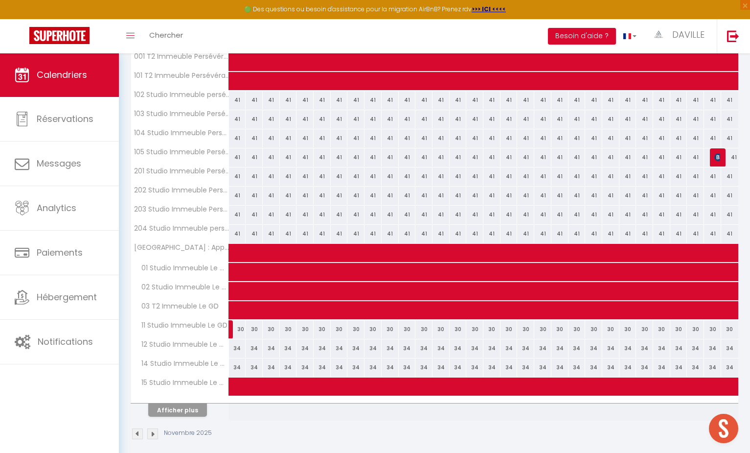
click at [299, 328] on div "30" at bounding box center [305, 329] width 17 height 18
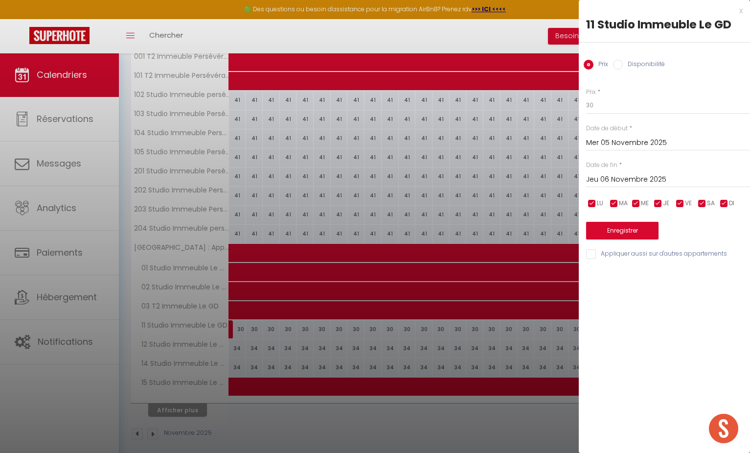
click at [605, 182] on input "Jeu 06 Novembre 2025" at bounding box center [668, 179] width 164 height 13
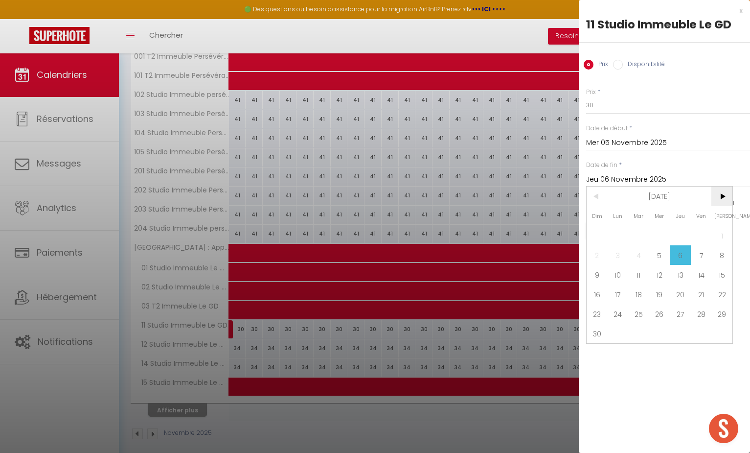
click at [717, 195] on span ">" at bounding box center [721, 196] width 21 height 20
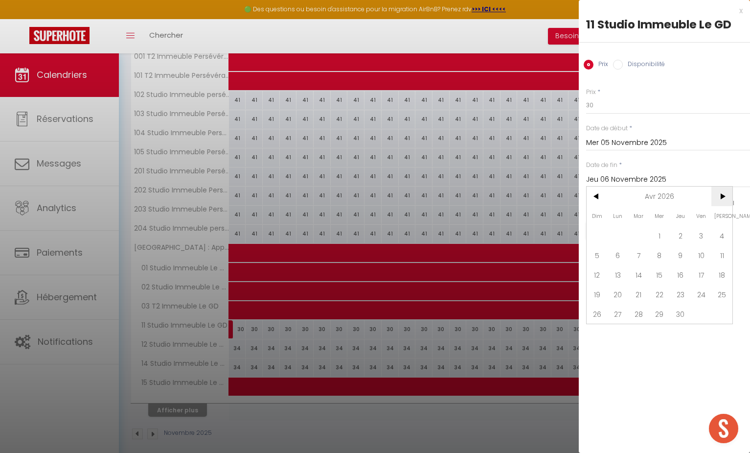
click at [717, 195] on span ">" at bounding box center [721, 196] width 21 height 20
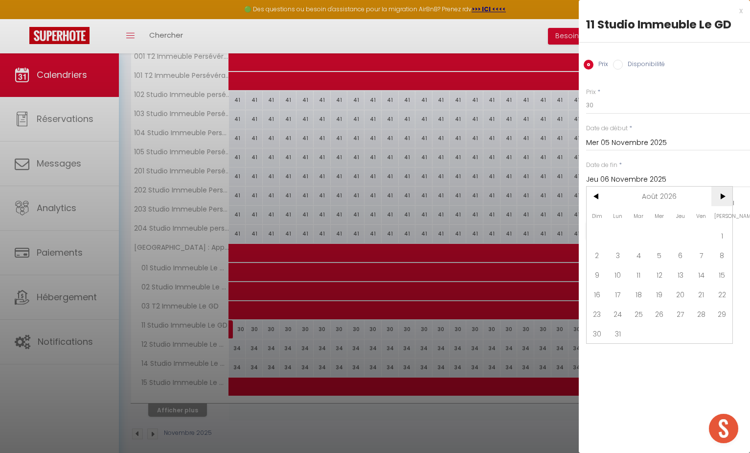
click at [717, 195] on span ">" at bounding box center [721, 196] width 21 height 20
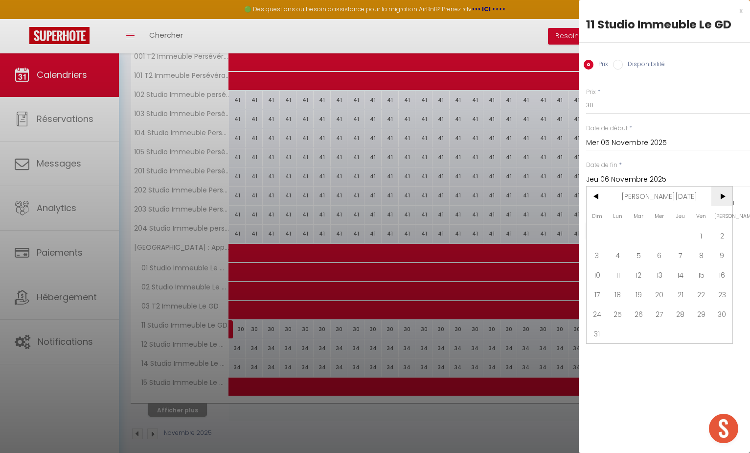
click at [717, 195] on span ">" at bounding box center [721, 196] width 21 height 20
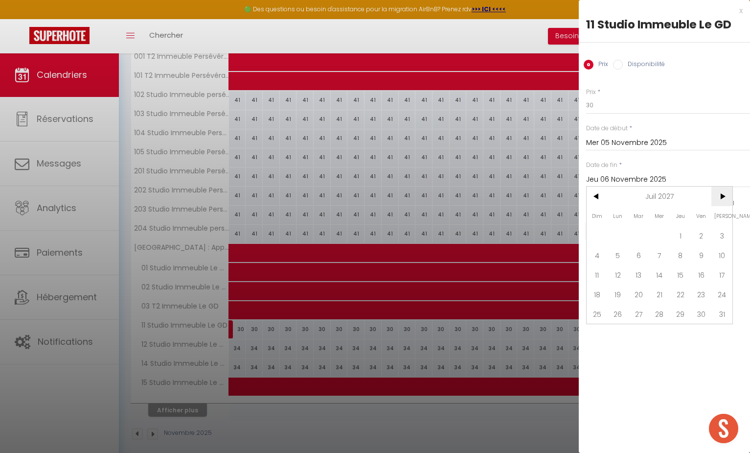
click at [717, 195] on span ">" at bounding box center [721, 196] width 21 height 20
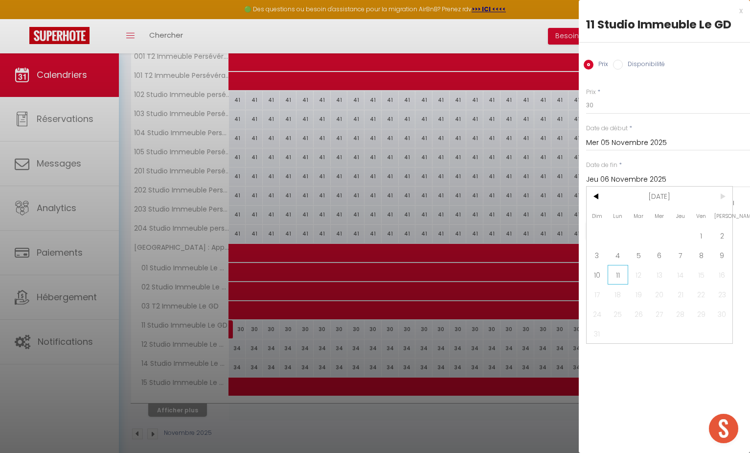
click at [619, 274] on span "11" at bounding box center [618, 275] width 21 height 20
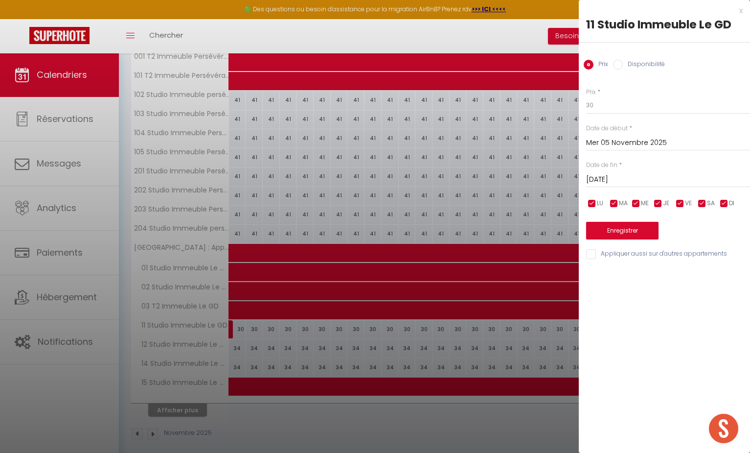
click at [619, 63] on input "Disponibilité" at bounding box center [618, 65] width 10 height 10
click at [605, 230] on button "Enregistrer" at bounding box center [622, 232] width 72 height 18
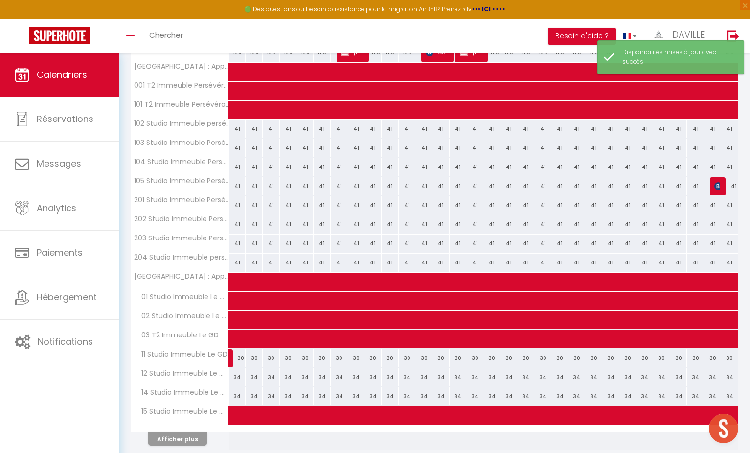
scroll to position [225, 0]
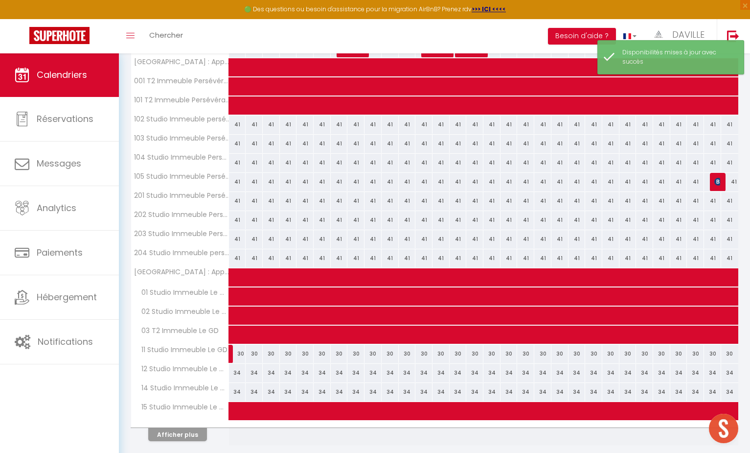
click at [229, 352] on link at bounding box center [231, 353] width 5 height 19
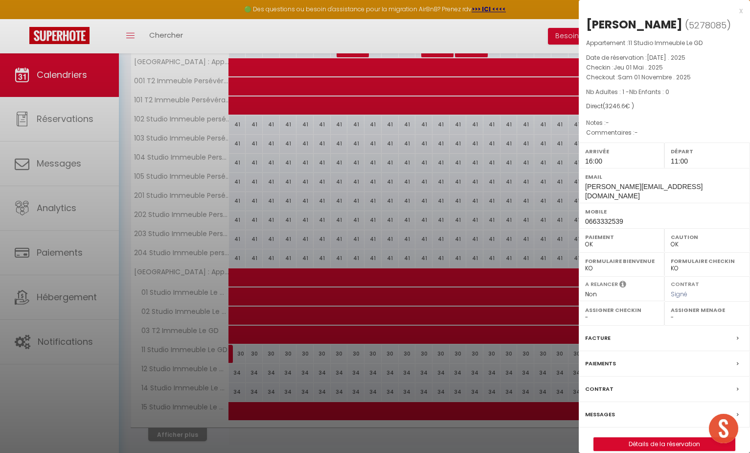
click at [635, 437] on link "Détails de la réservation" at bounding box center [664, 443] width 141 height 13
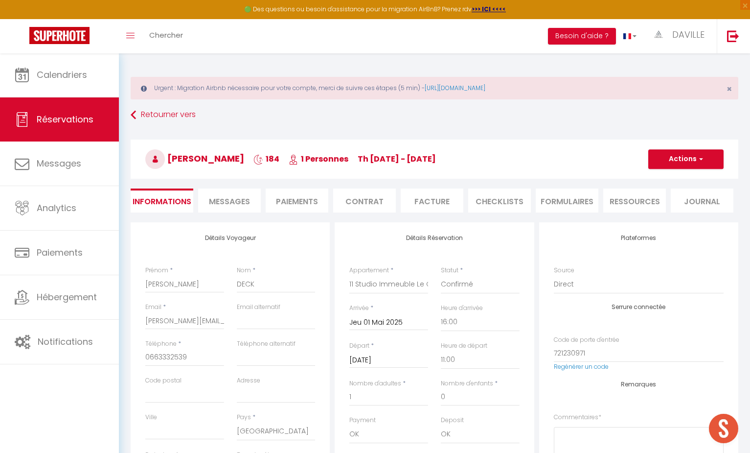
click at [409, 358] on input "[DATE]" at bounding box center [388, 360] width 79 height 13
click at [487, 377] on span ">" at bounding box center [485, 377] width 21 height 20
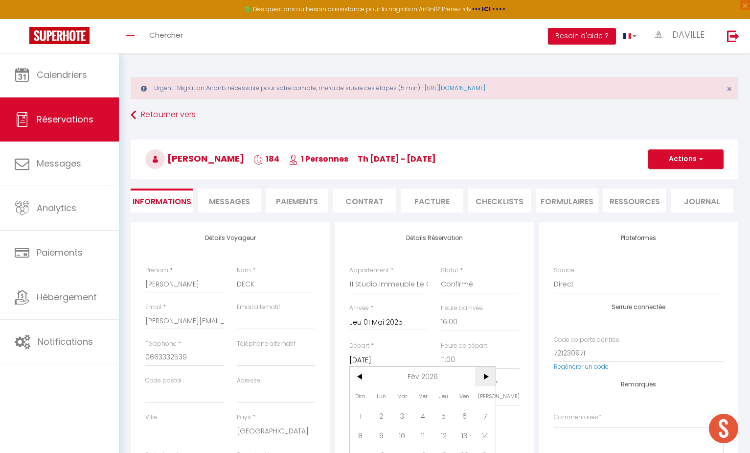
click at [487, 377] on span ">" at bounding box center [485, 377] width 21 height 20
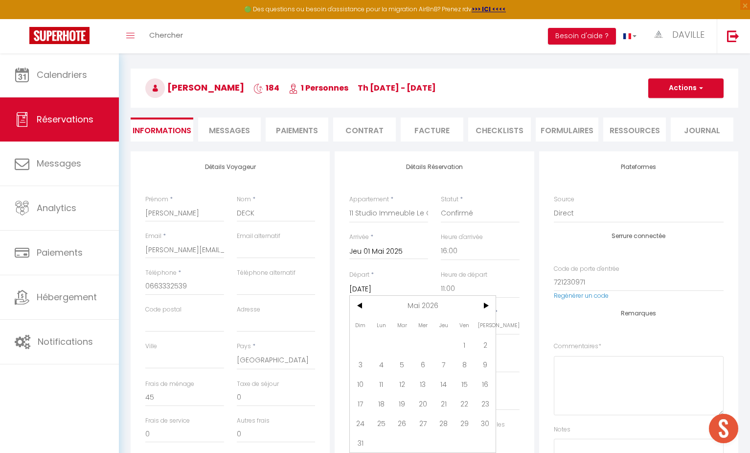
scroll to position [89, 0]
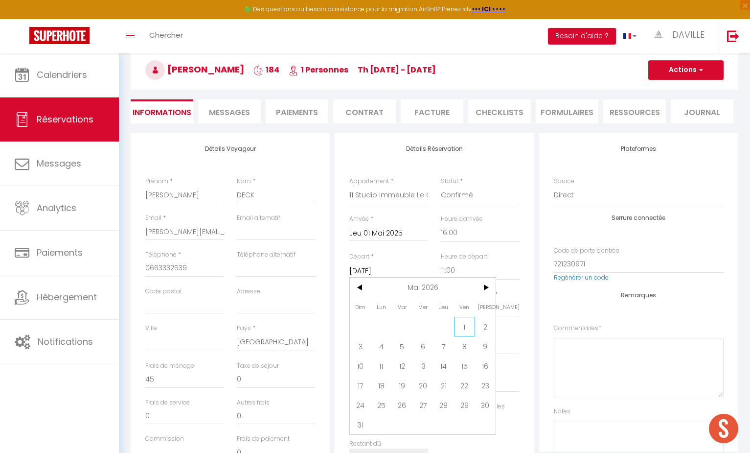
click at [465, 326] on span "1" at bounding box center [464, 327] width 21 height 20
click at [674, 71] on button "Actions" at bounding box center [685, 70] width 75 height 20
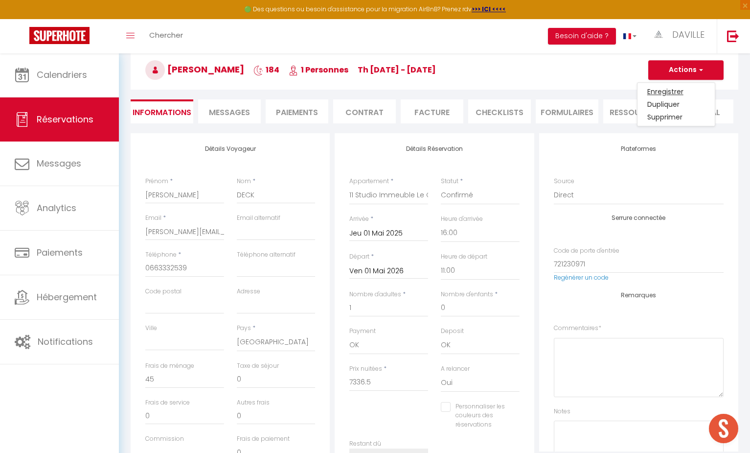
click at [663, 90] on link "Enregistrer" at bounding box center [676, 91] width 77 height 13
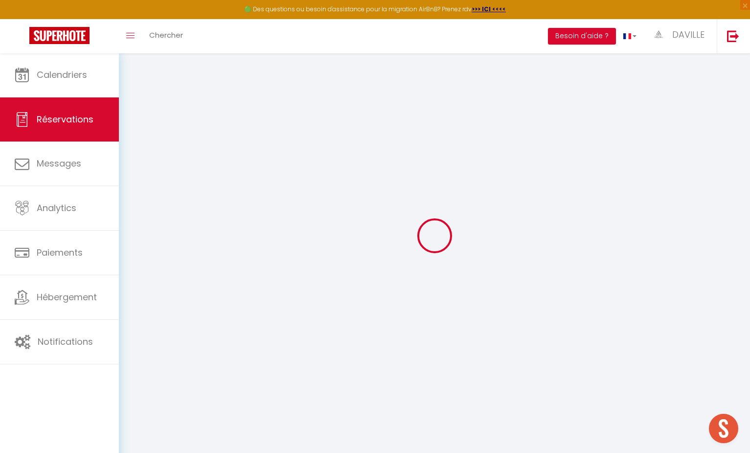
scroll to position [53, 0]
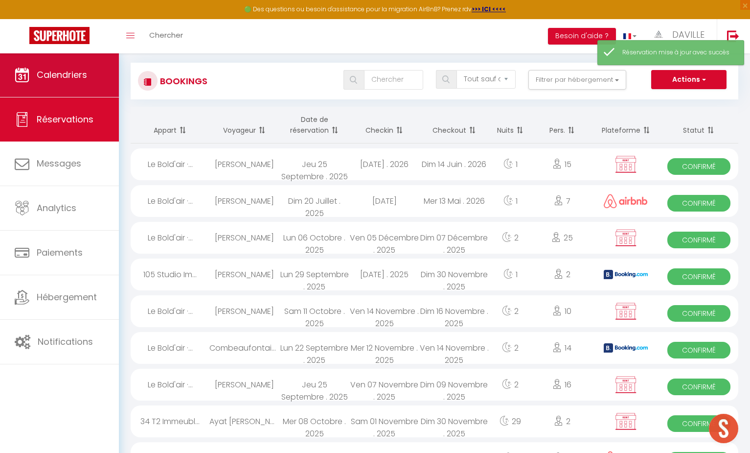
click at [84, 63] on link "Calendriers" at bounding box center [59, 75] width 119 height 44
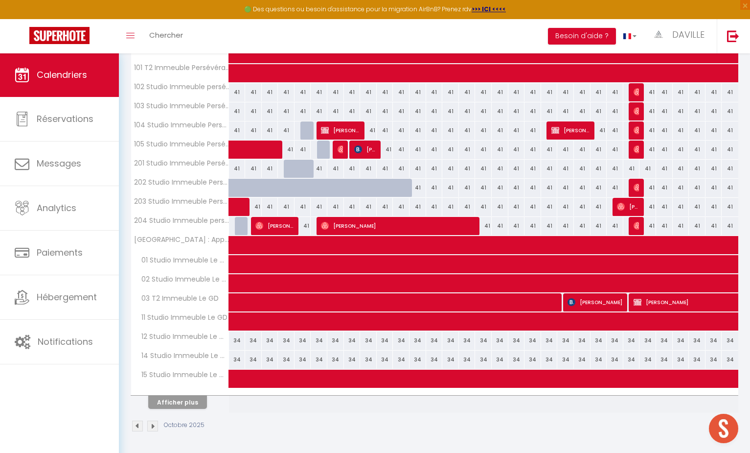
scroll to position [257, 0]
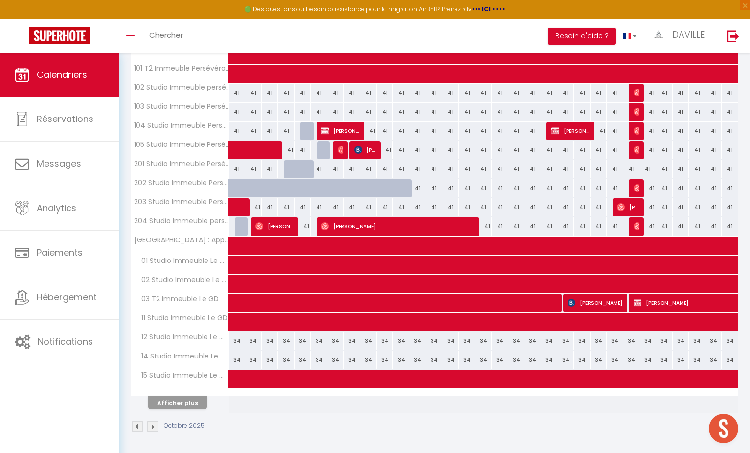
click at [183, 401] on button "Afficher plus" at bounding box center [177, 402] width 59 height 13
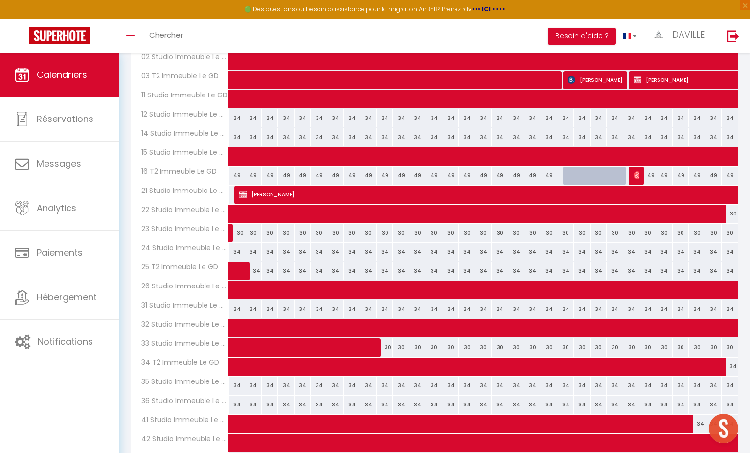
scroll to position [480, 0]
